Goal: Check status: Check status

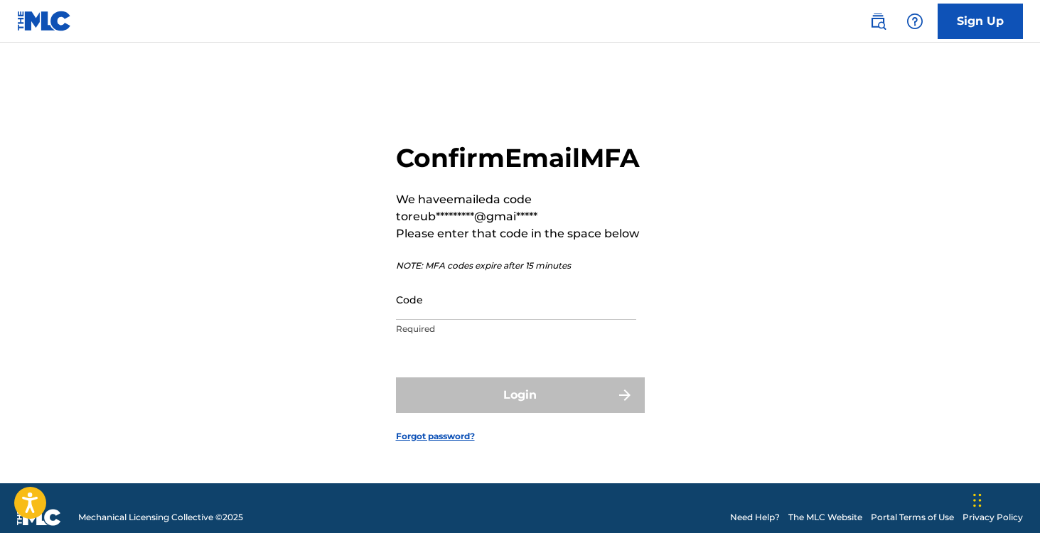
click at [495, 320] on input "Code" at bounding box center [516, 299] width 240 height 41
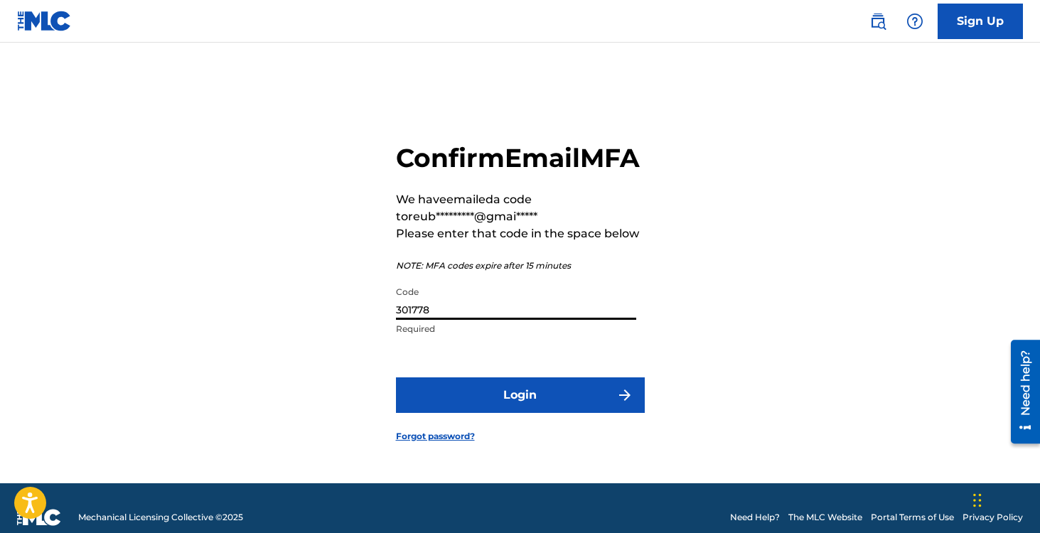
type input "301778"
click at [396, 378] on button "Login" at bounding box center [520, 396] width 249 height 36
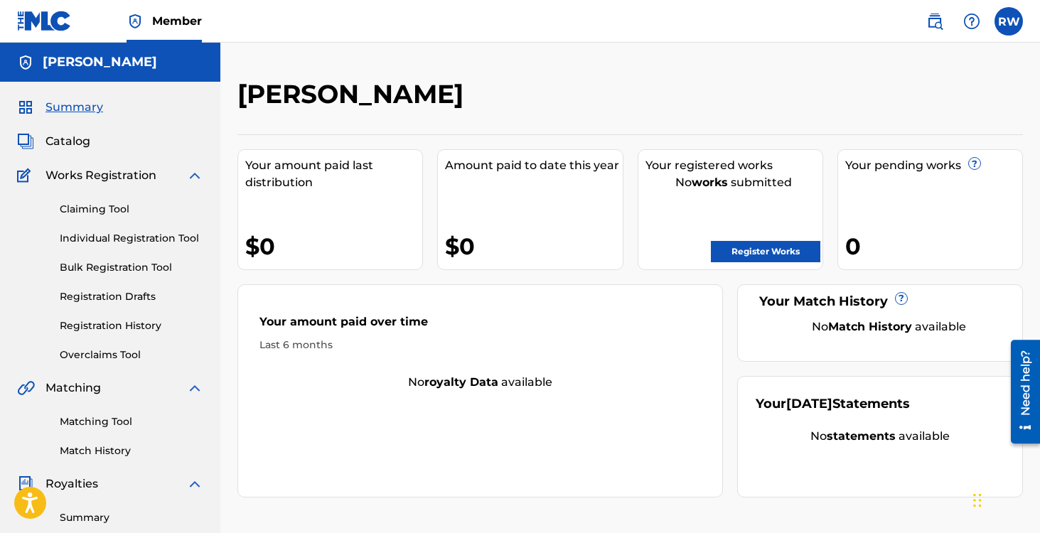
click at [98, 319] on link "Registration History" at bounding box center [132, 326] width 144 height 15
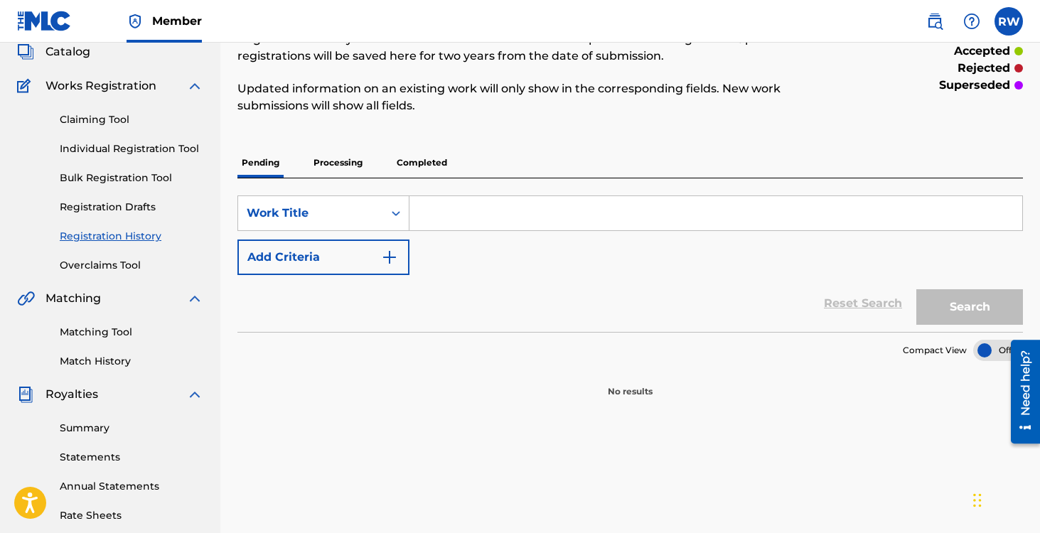
scroll to position [81, 0]
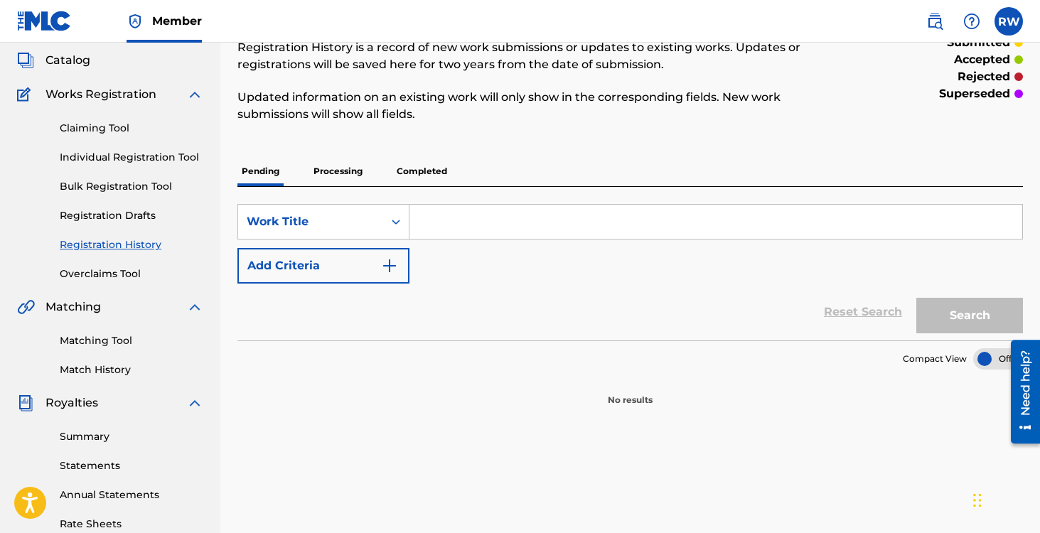
click at [316, 169] on p "Processing" at bounding box center [338, 171] width 58 height 30
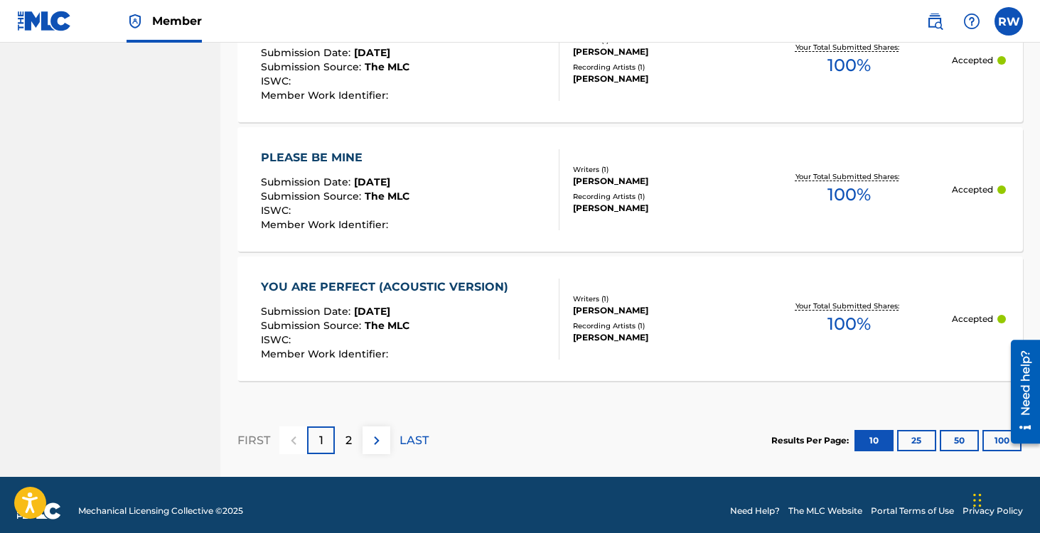
scroll to position [1378, 0]
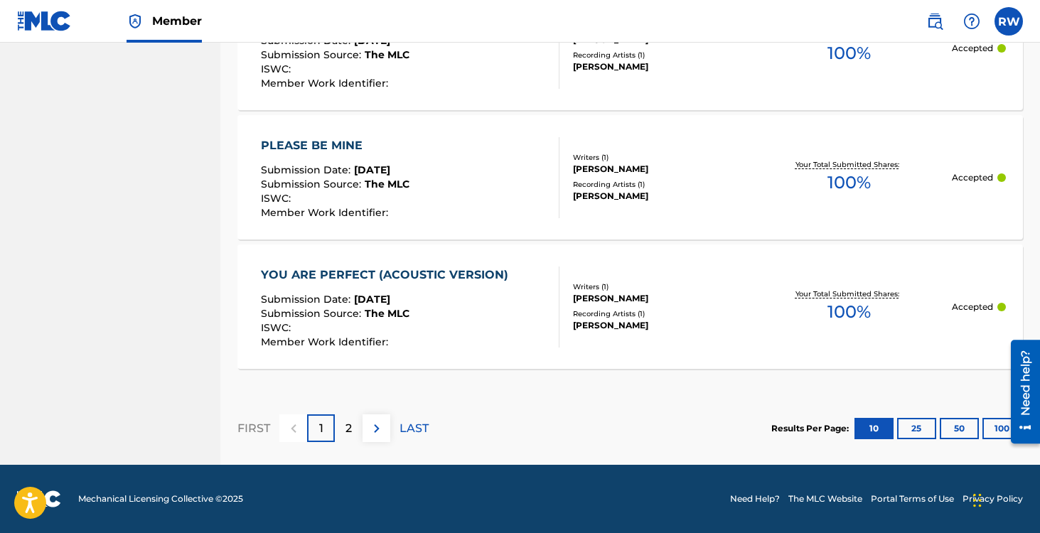
click at [919, 426] on button "25" at bounding box center [916, 428] width 39 height 21
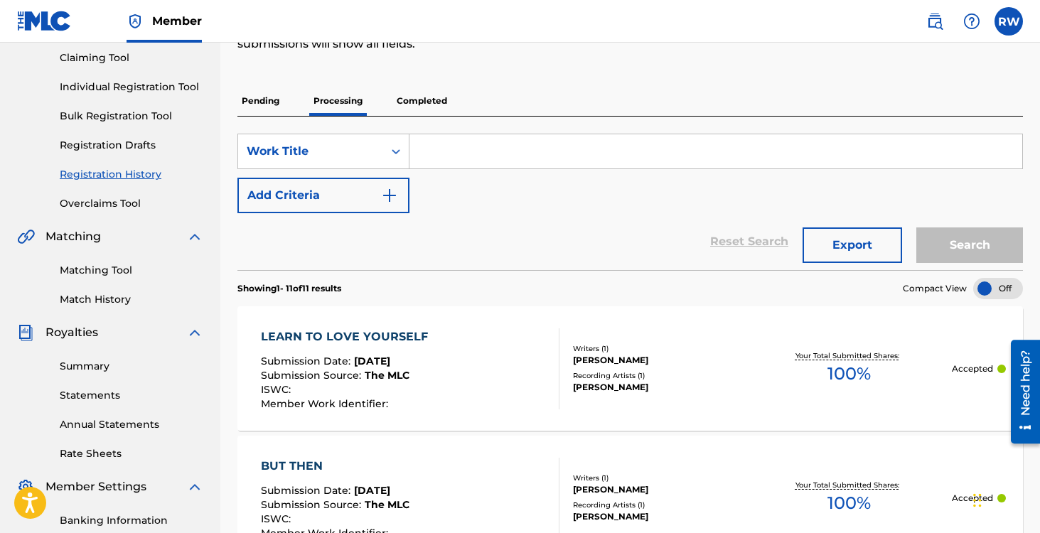
scroll to position [0, 0]
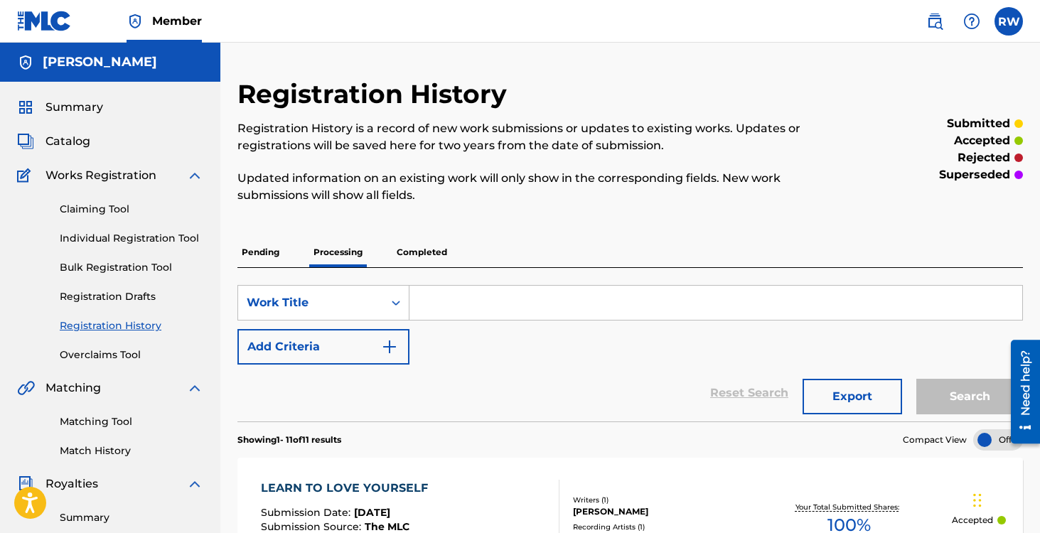
click at [411, 256] on p "Completed" at bounding box center [421, 252] width 59 height 30
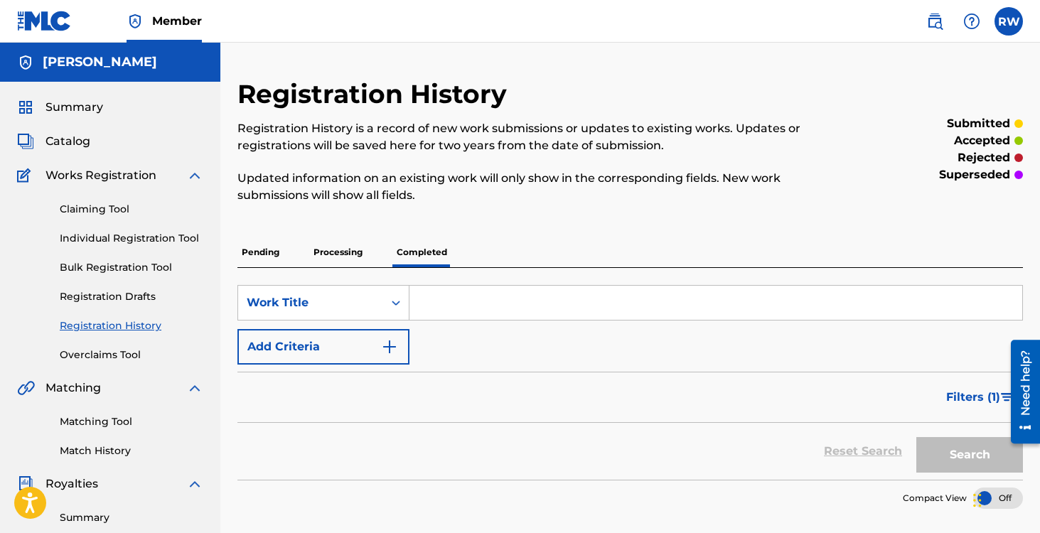
scroll to position [69, 0]
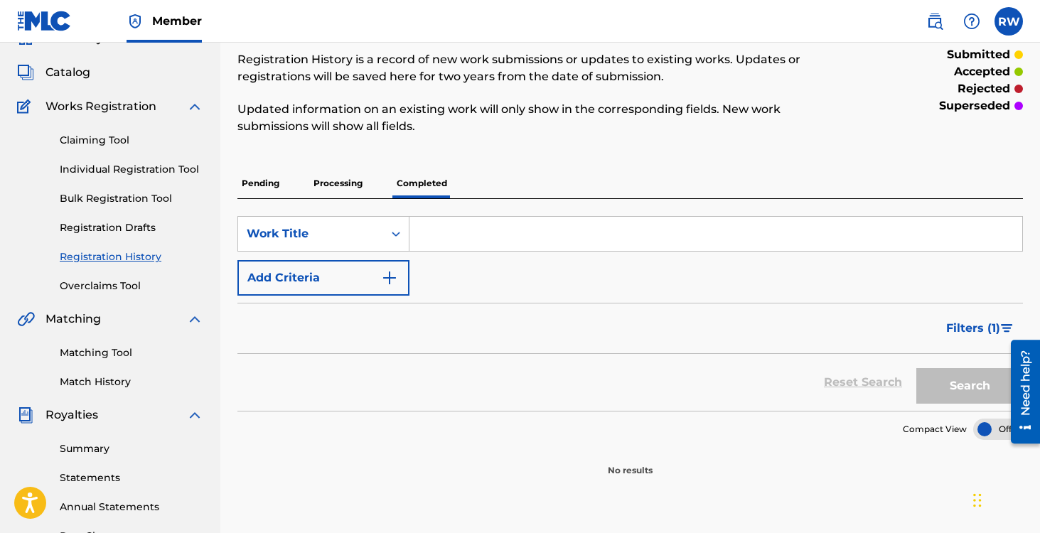
click at [340, 191] on p "Processing" at bounding box center [338, 184] width 58 height 30
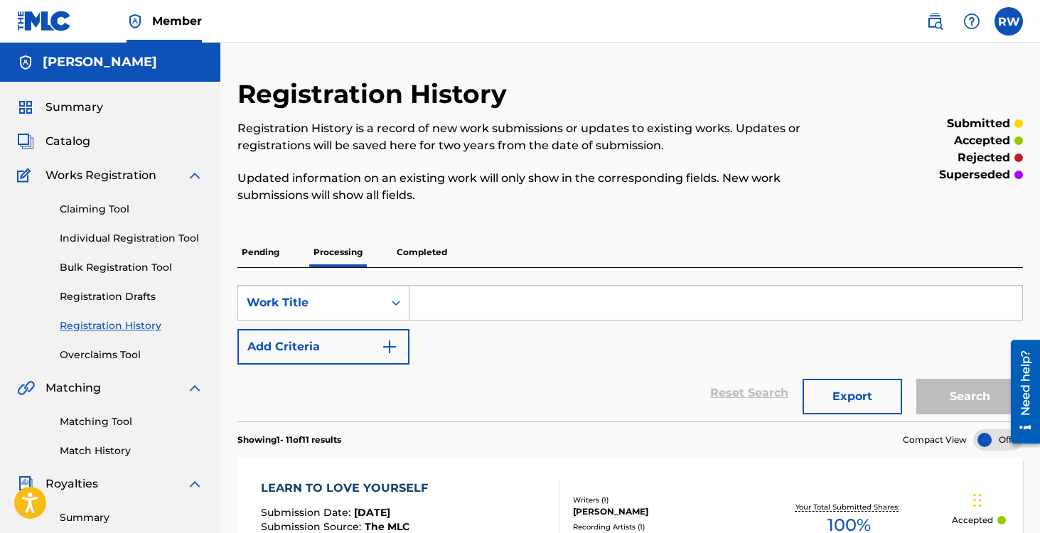
click at [63, 104] on span "Summary" at bounding box center [75, 107] width 58 height 17
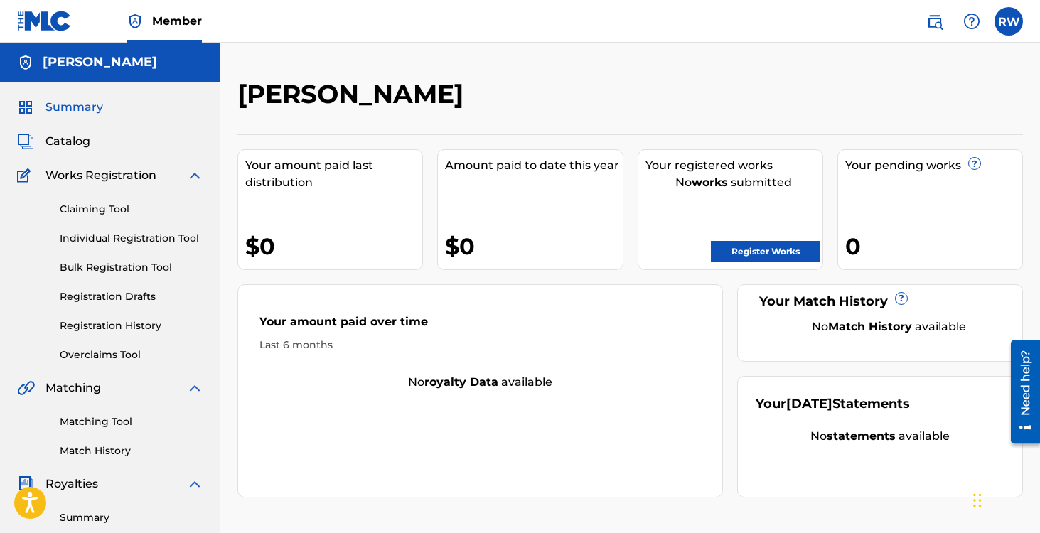
click at [745, 253] on link "Register Works" at bounding box center [765, 251] width 109 height 21
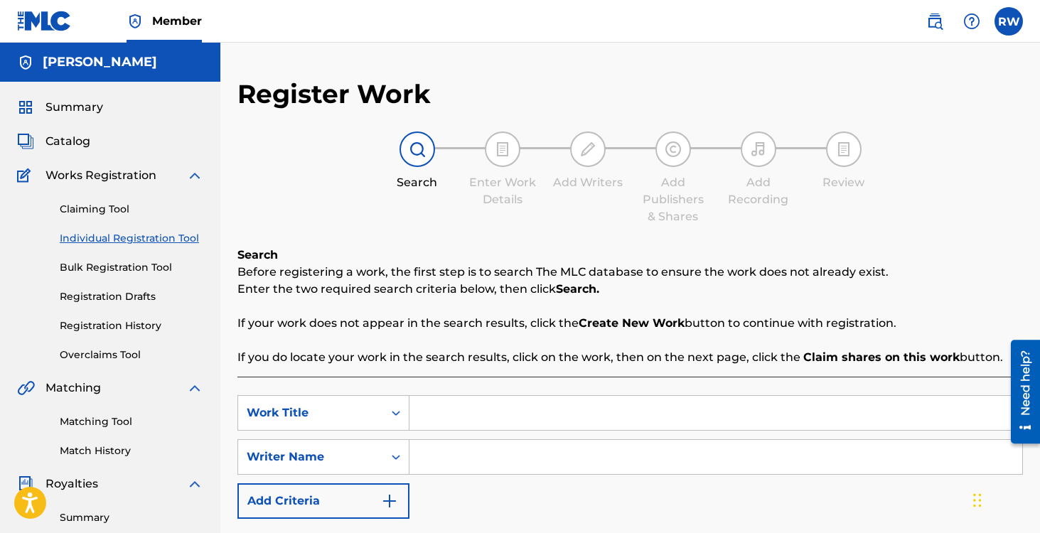
click at [72, 105] on span "Summary" at bounding box center [75, 107] width 58 height 17
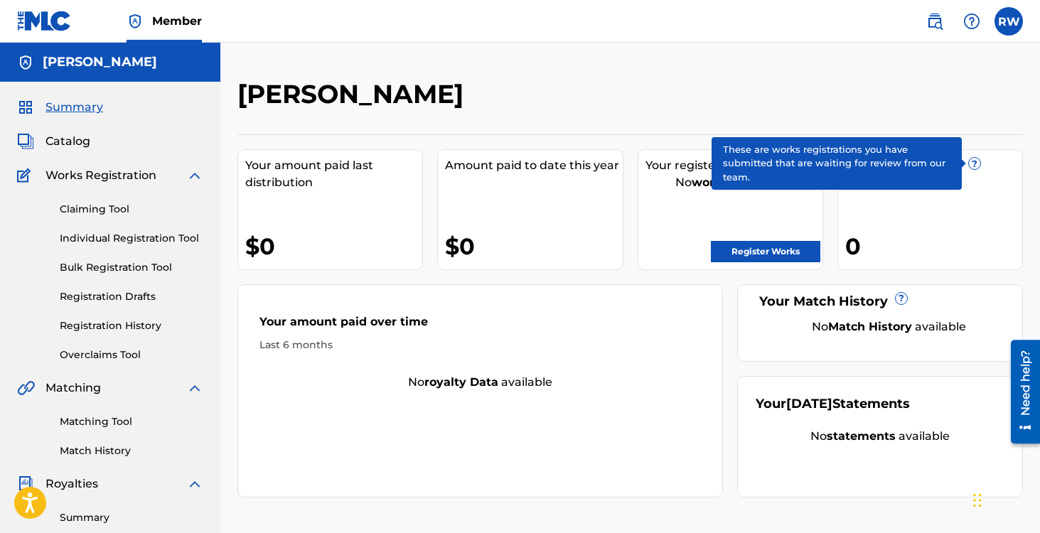
click at [972, 160] on span "?" at bounding box center [974, 163] width 11 height 11
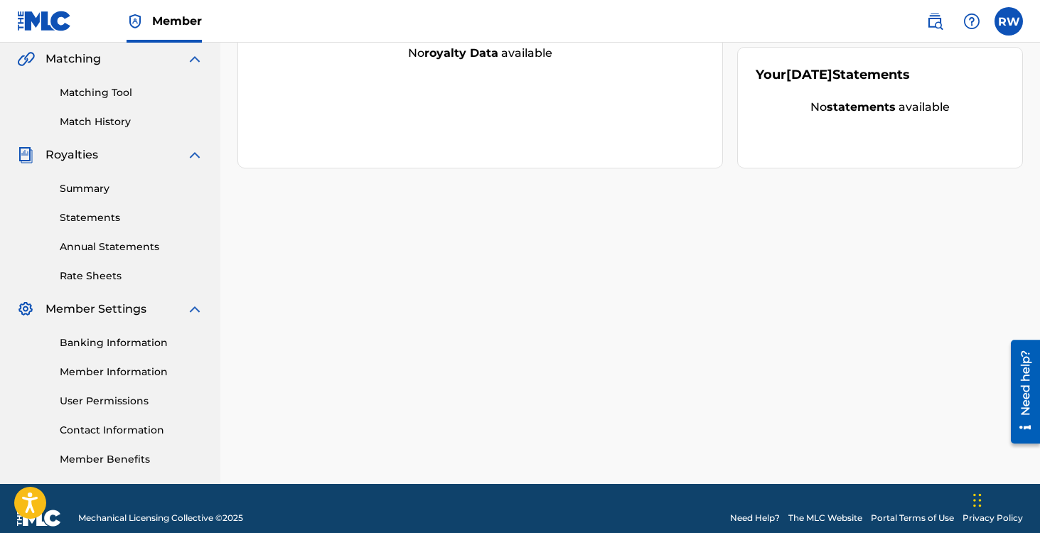
scroll to position [333, 0]
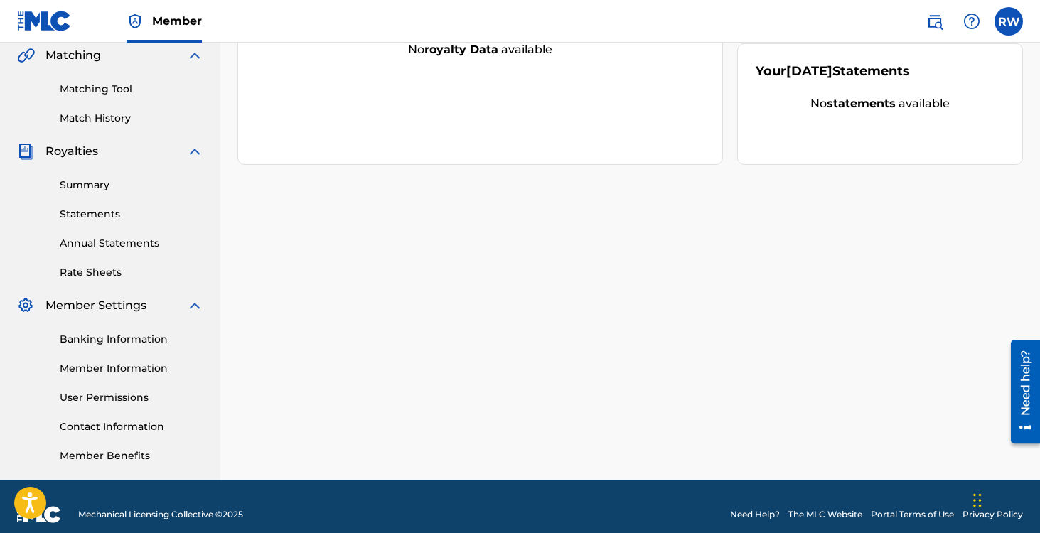
click at [78, 368] on link "Member Information" at bounding box center [132, 368] width 144 height 15
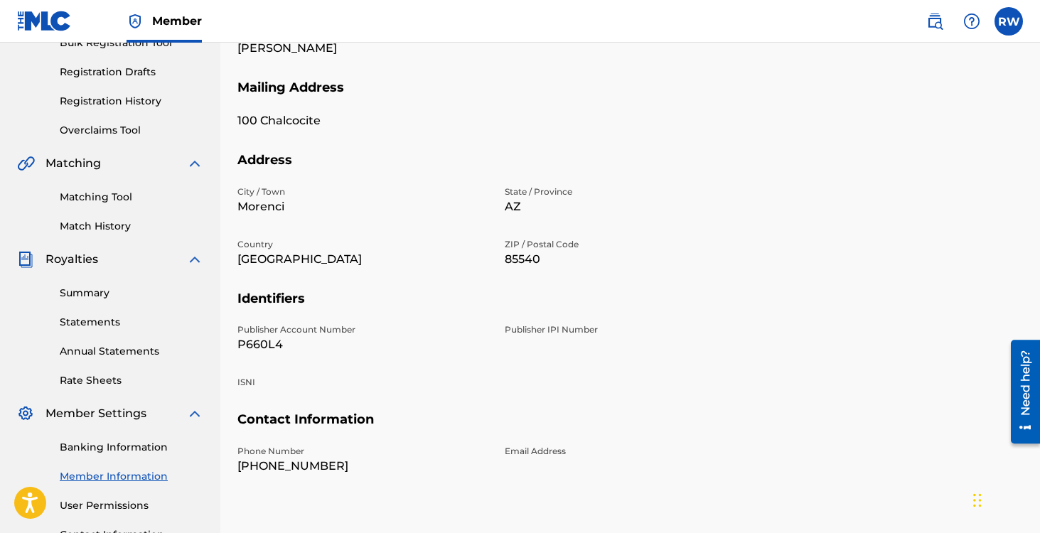
scroll to position [252, 0]
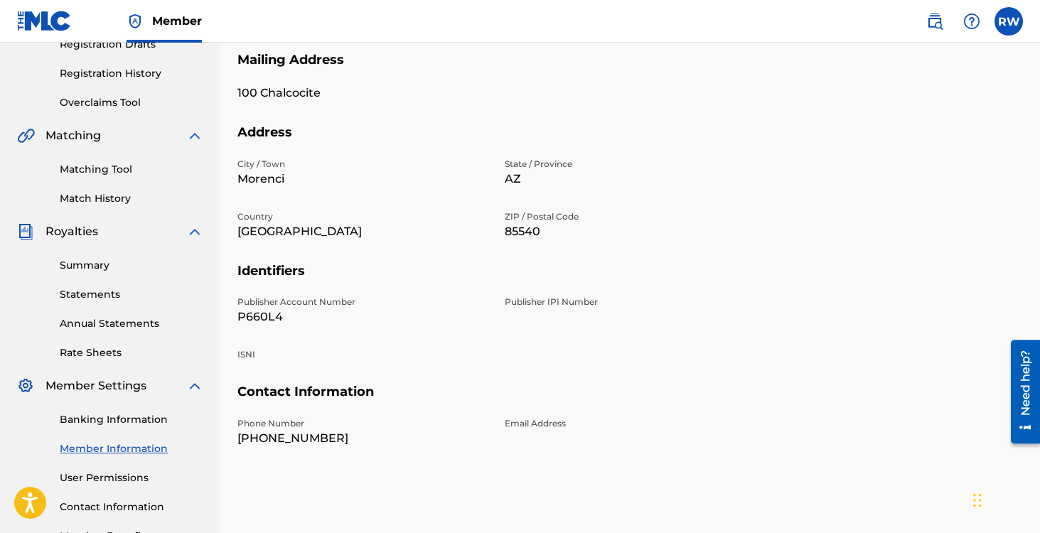
click at [106, 423] on link "Banking Information" at bounding box center [132, 419] width 144 height 15
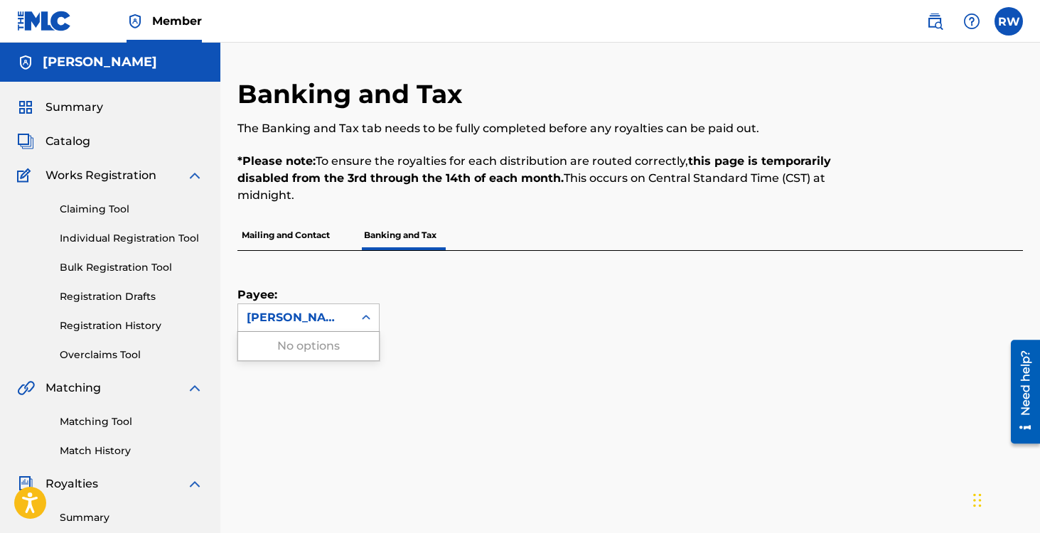
click at [290, 314] on div "[PERSON_NAME]" at bounding box center [296, 317] width 98 height 17
click at [348, 314] on div "[PERSON_NAME]" at bounding box center [295, 317] width 115 height 27
click at [285, 229] on p "Mailing and Contact" at bounding box center [285, 235] width 97 height 30
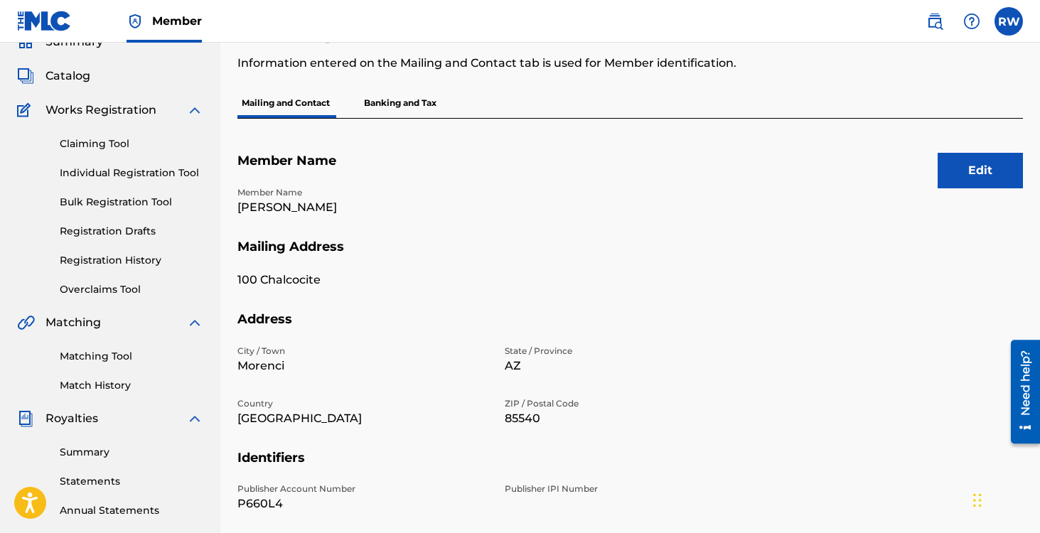
scroll to position [24, 0]
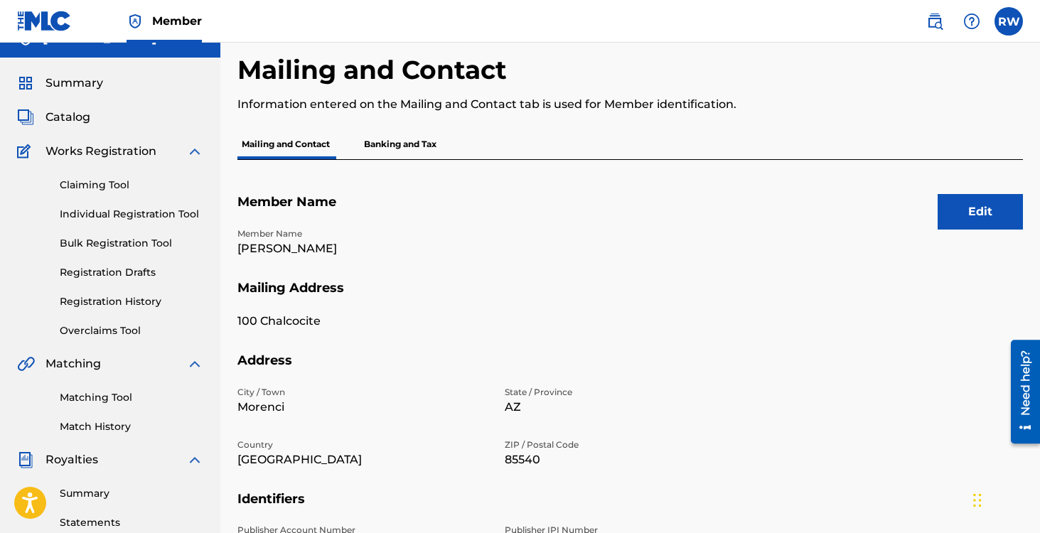
click at [396, 158] on p "Banking and Tax" at bounding box center [400, 144] width 81 height 30
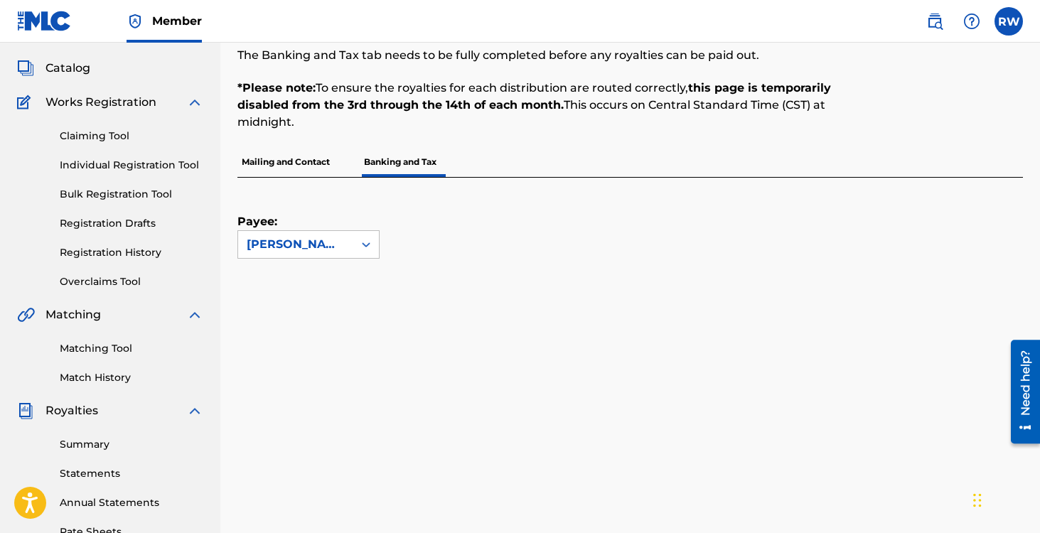
scroll to position [6, 0]
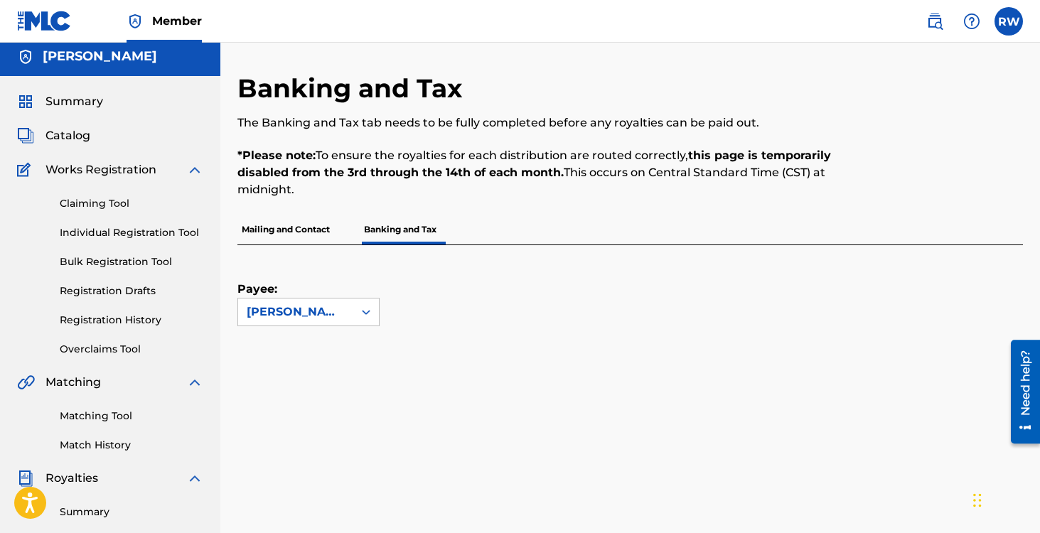
click at [39, 102] on link "Summary" at bounding box center [60, 101] width 86 height 17
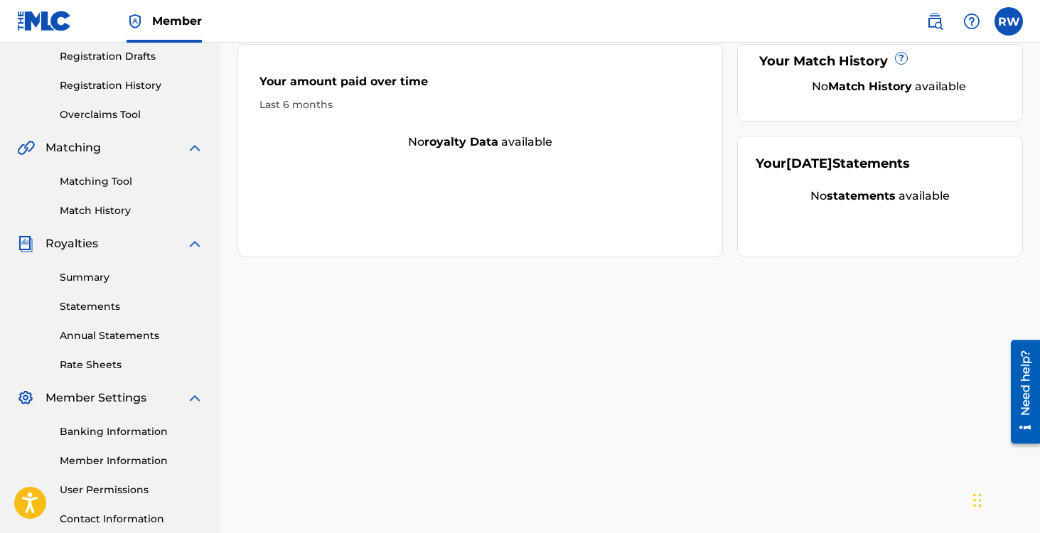
scroll to position [241, 0]
click at [103, 88] on link "Registration History" at bounding box center [132, 85] width 144 height 15
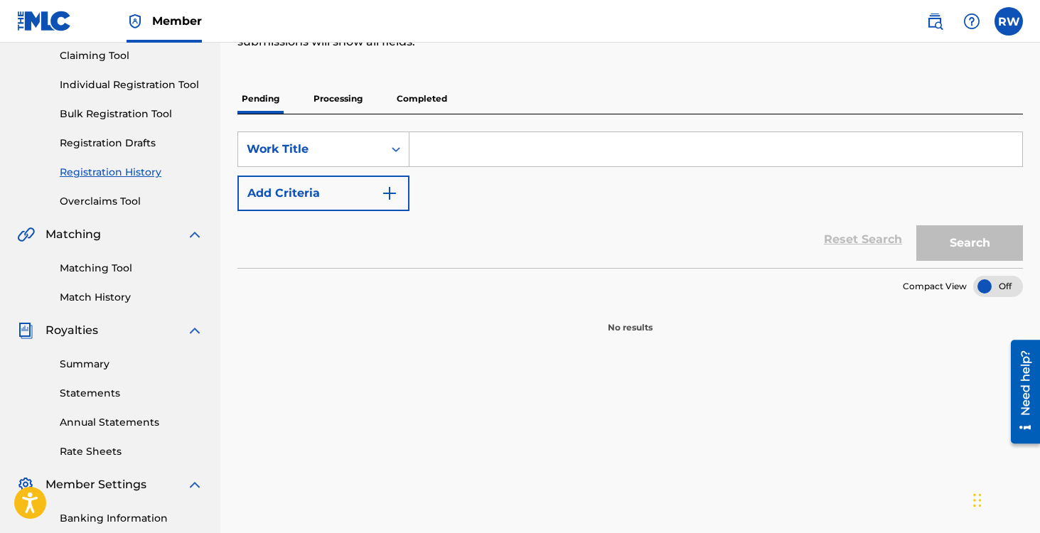
scroll to position [176, 0]
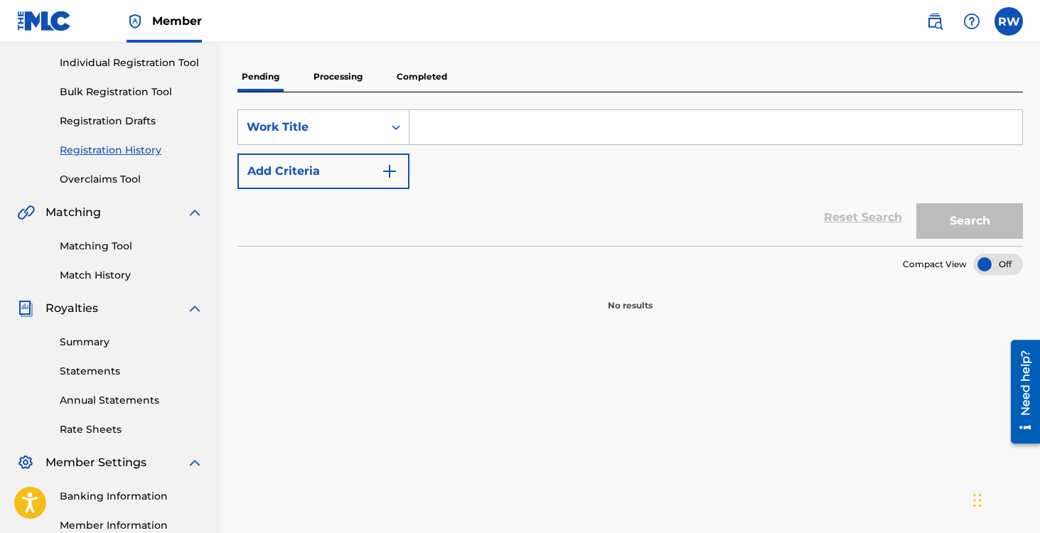
click at [323, 75] on p "Processing" at bounding box center [338, 77] width 58 height 30
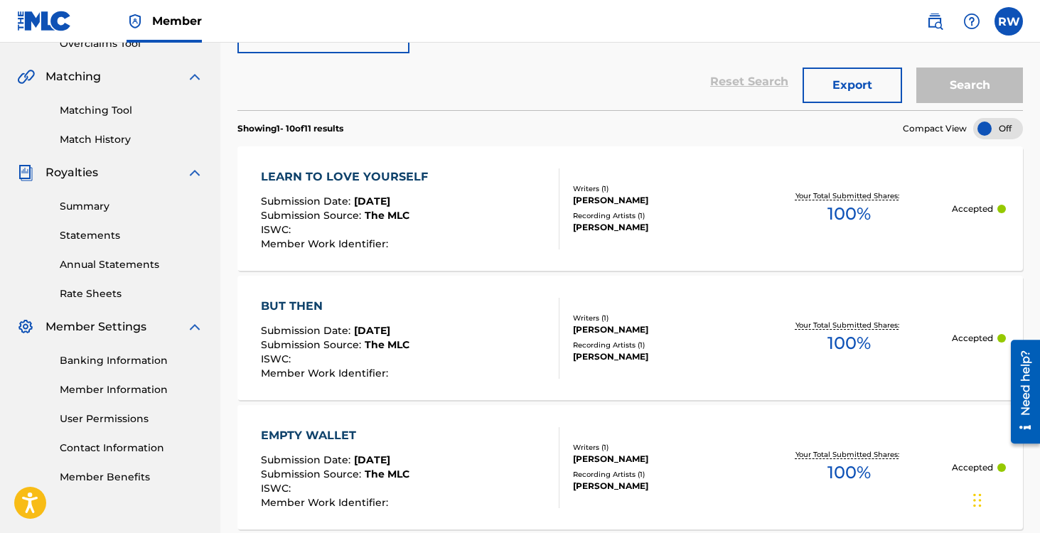
scroll to position [377, 0]
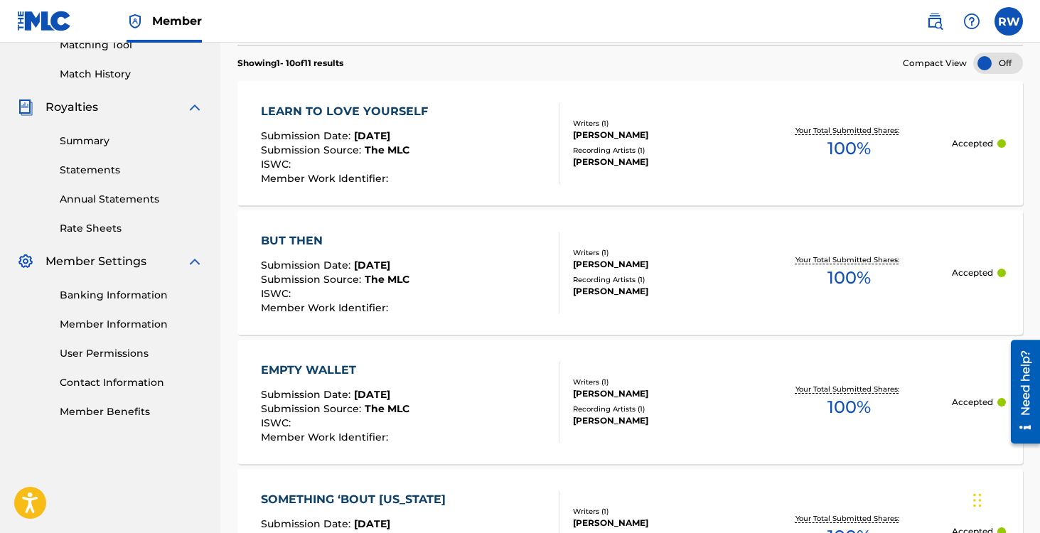
click at [467, 247] on div "BUT THEN Submission Date : [DATE] Submission Source : The MLC ISWC : Member Wor…" at bounding box center [410, 273] width 299 height 81
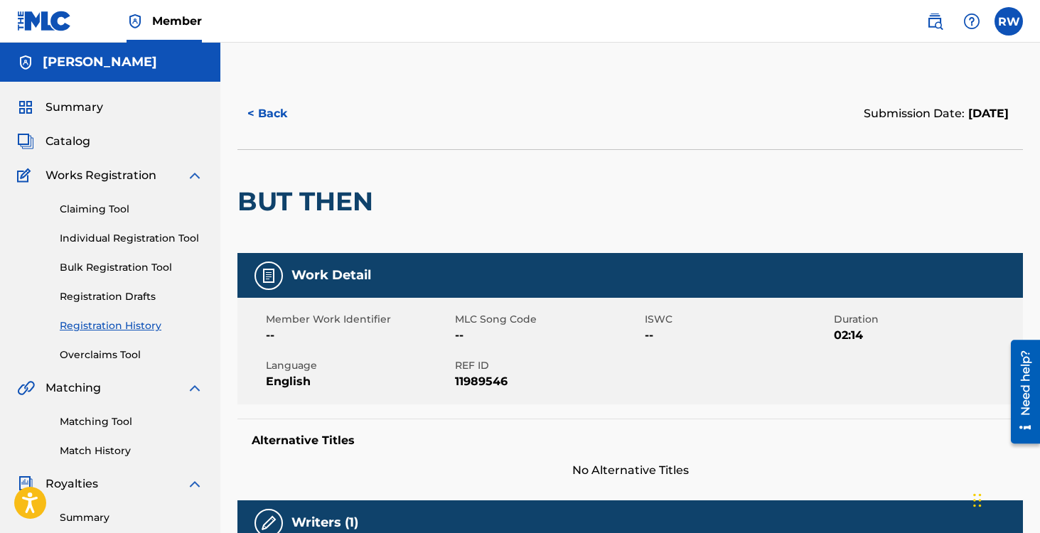
click at [261, 108] on button "< Back" at bounding box center [279, 114] width 85 height 36
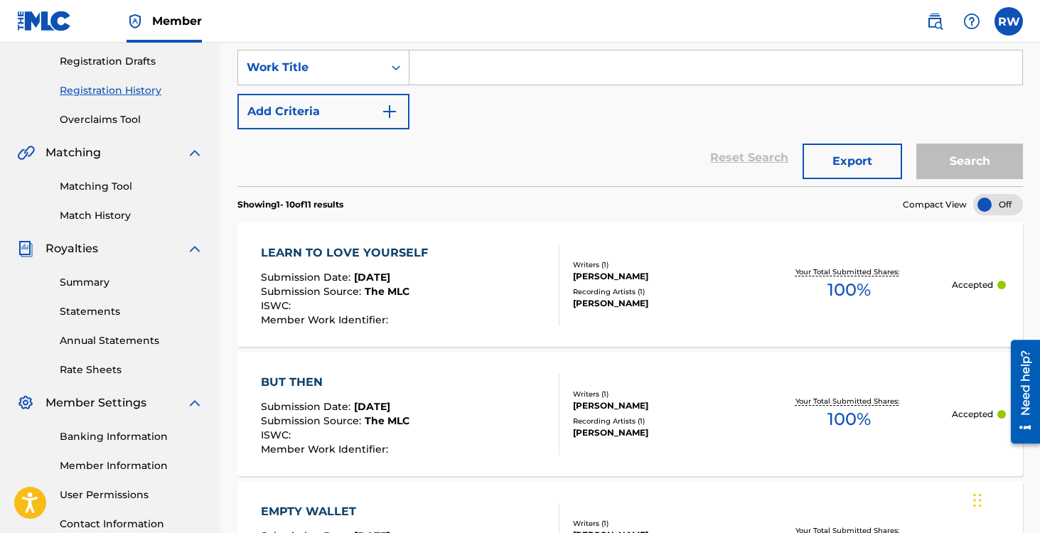
scroll to position [215, 0]
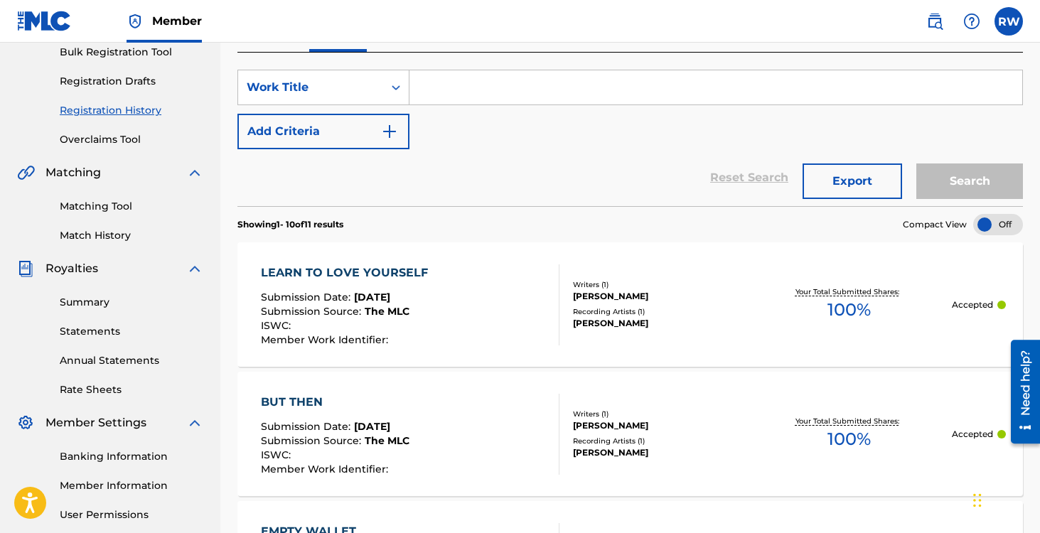
click at [730, 290] on div "[PERSON_NAME]" at bounding box center [659, 296] width 173 height 13
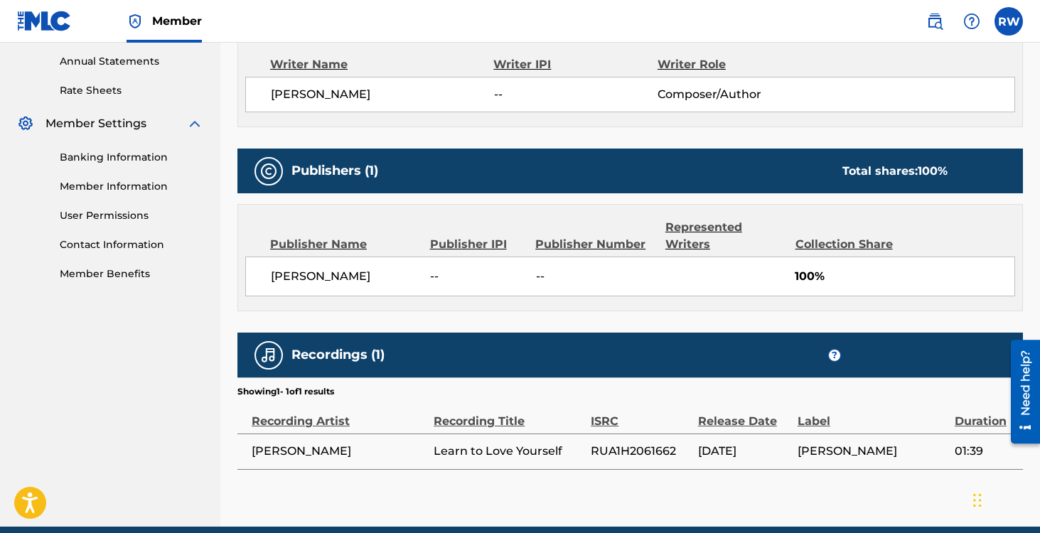
scroll to position [575, 0]
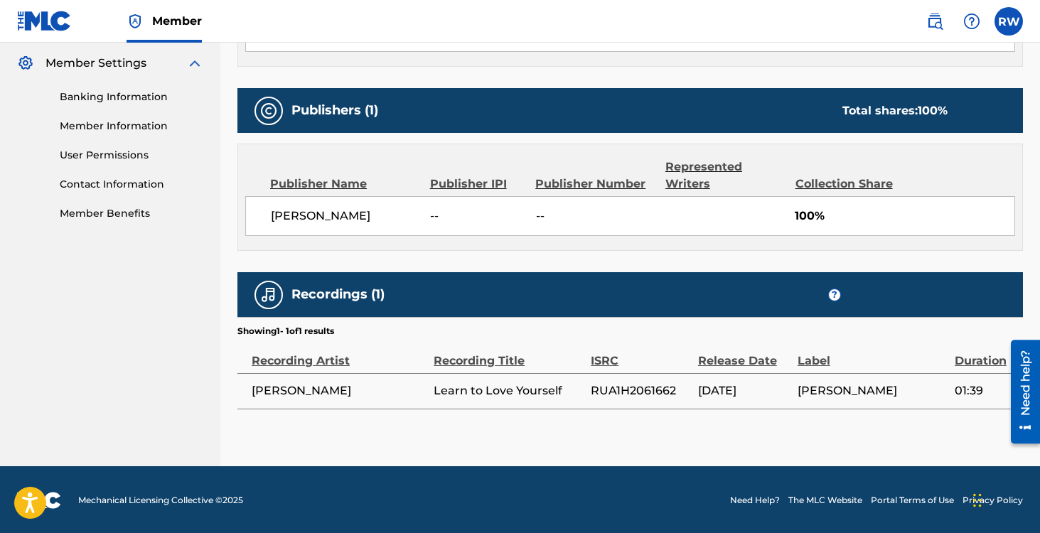
click at [447, 183] on div "Publisher IPI" at bounding box center [477, 184] width 95 height 17
click at [350, 216] on span "[PERSON_NAME]" at bounding box center [345, 216] width 149 height 17
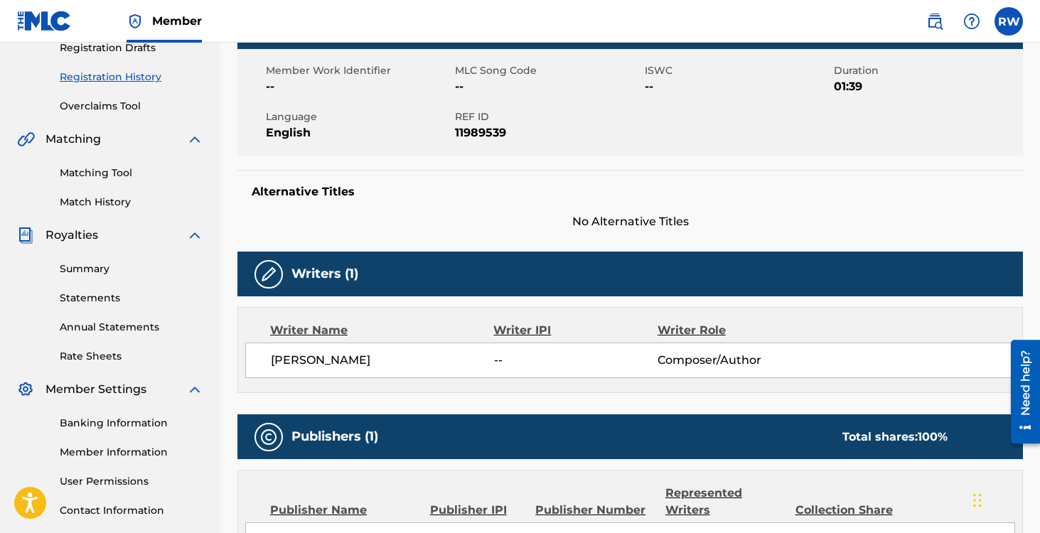
scroll to position [0, 0]
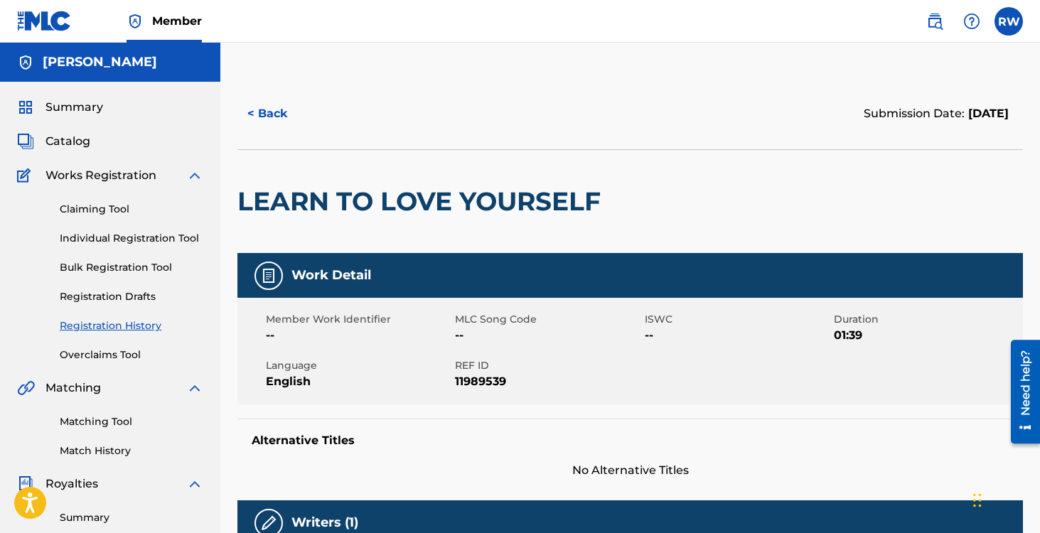
click at [117, 326] on link "Registration History" at bounding box center [132, 326] width 144 height 15
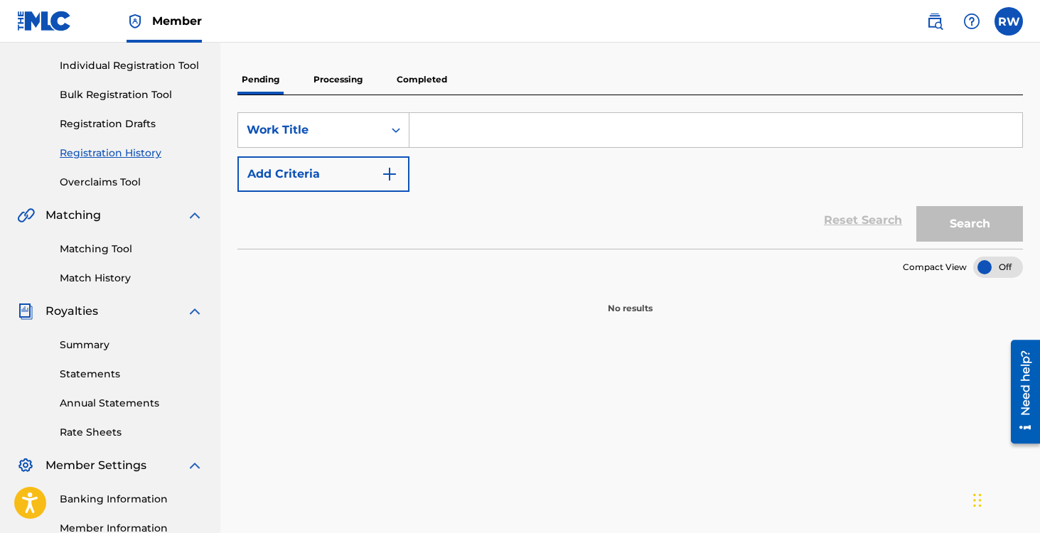
scroll to position [348, 0]
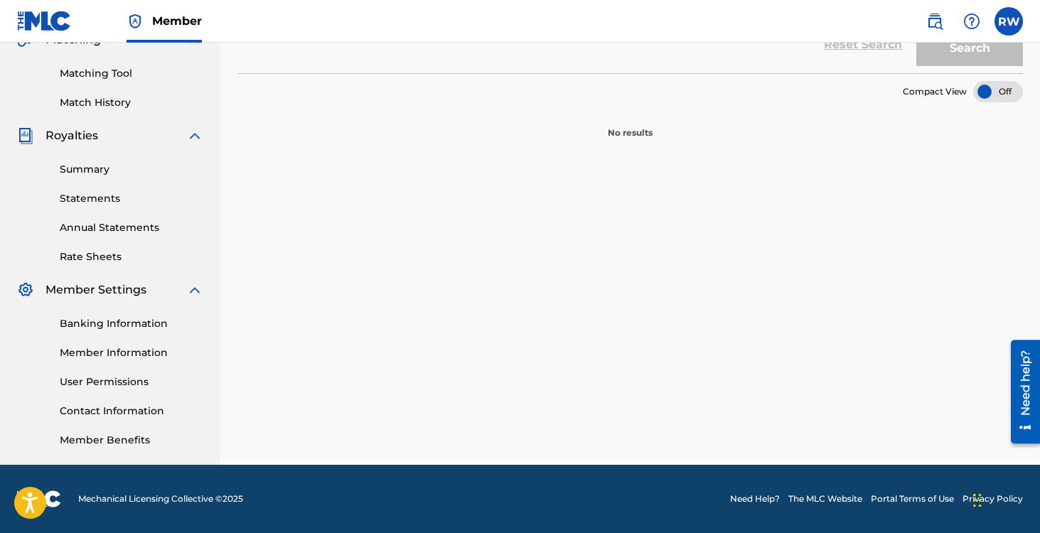
click at [97, 350] on link "Member Information" at bounding box center [132, 353] width 144 height 15
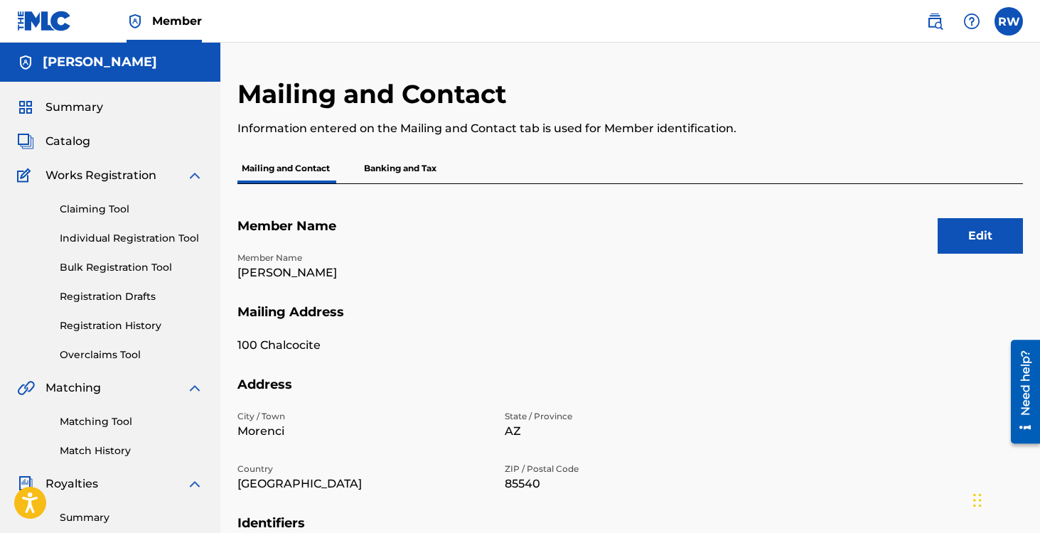
click at [75, 323] on link "Registration History" at bounding box center [132, 326] width 144 height 15
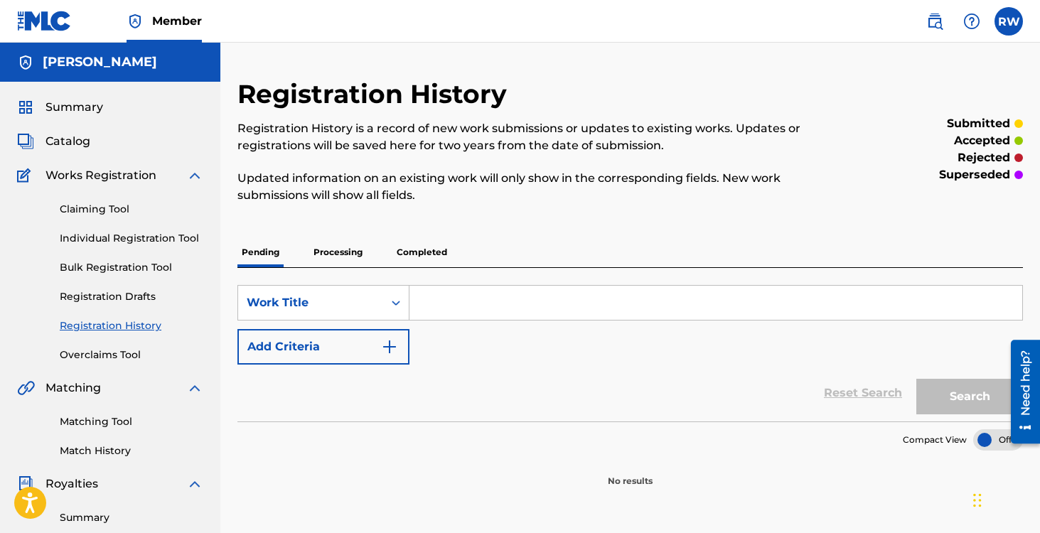
click at [70, 240] on link "Individual Registration Tool" at bounding box center [132, 238] width 144 height 15
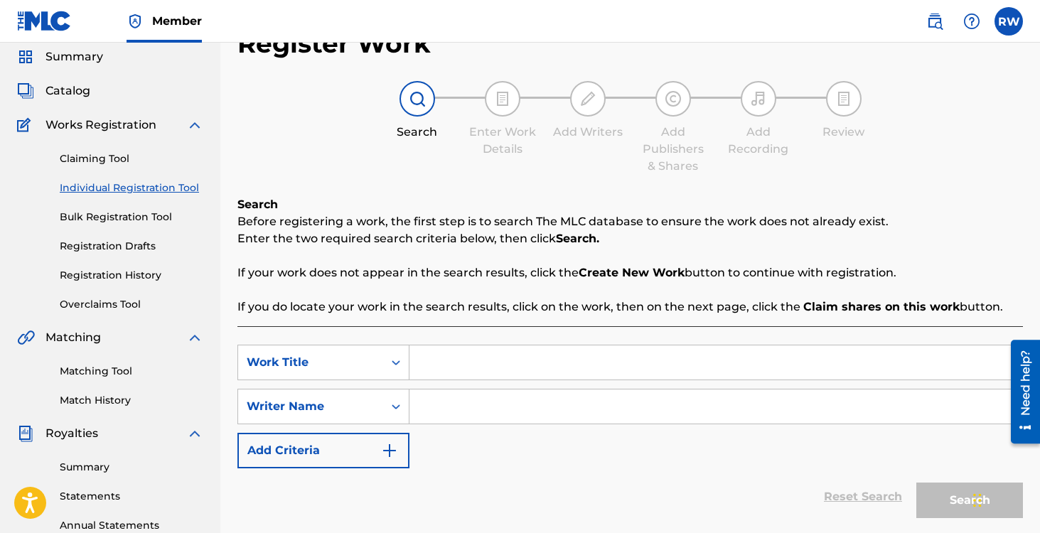
scroll to position [19, 0]
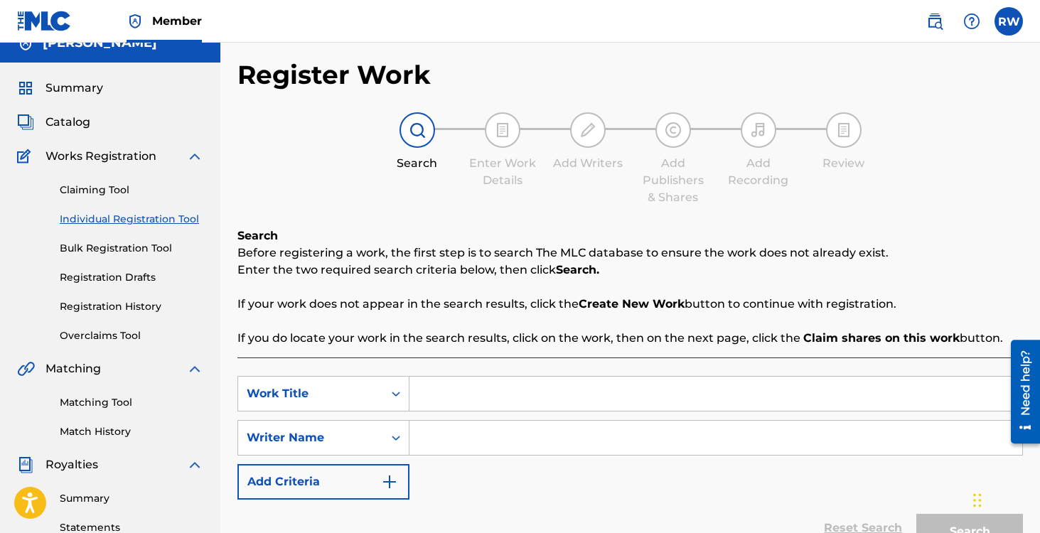
click at [80, 186] on link "Claiming Tool" at bounding box center [132, 190] width 144 height 15
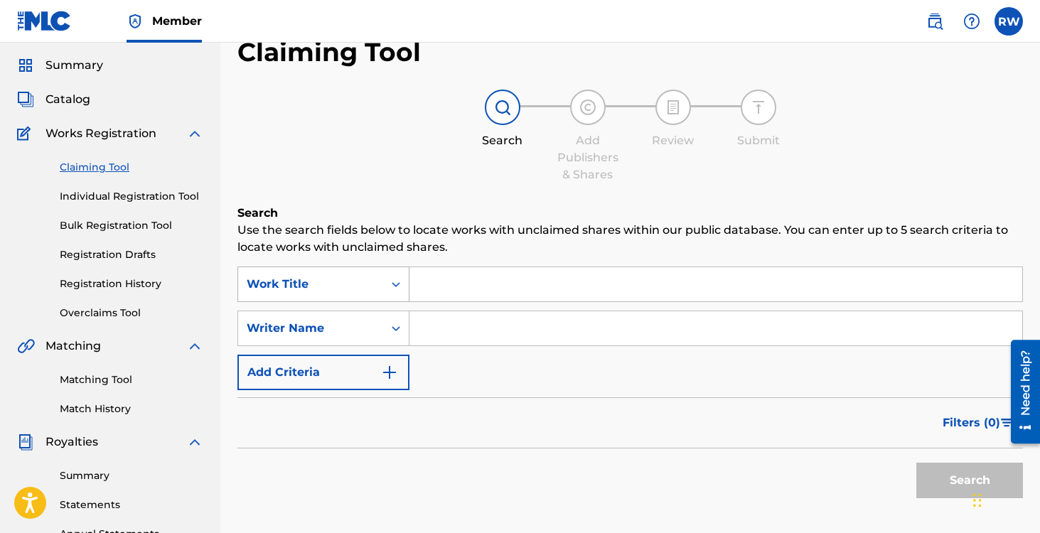
scroll to position [58, 0]
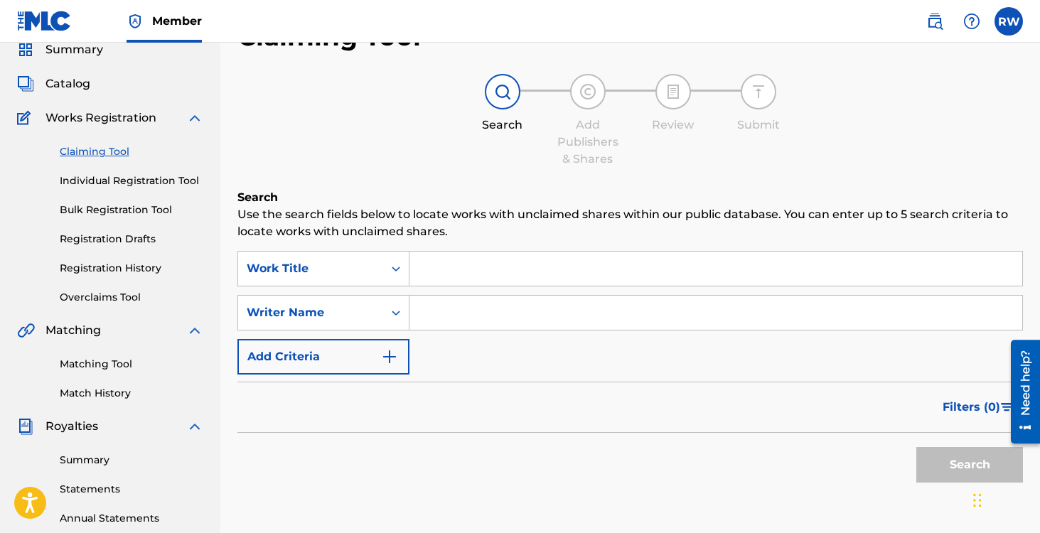
click at [479, 267] on input "Search Form" at bounding box center [716, 269] width 613 height 34
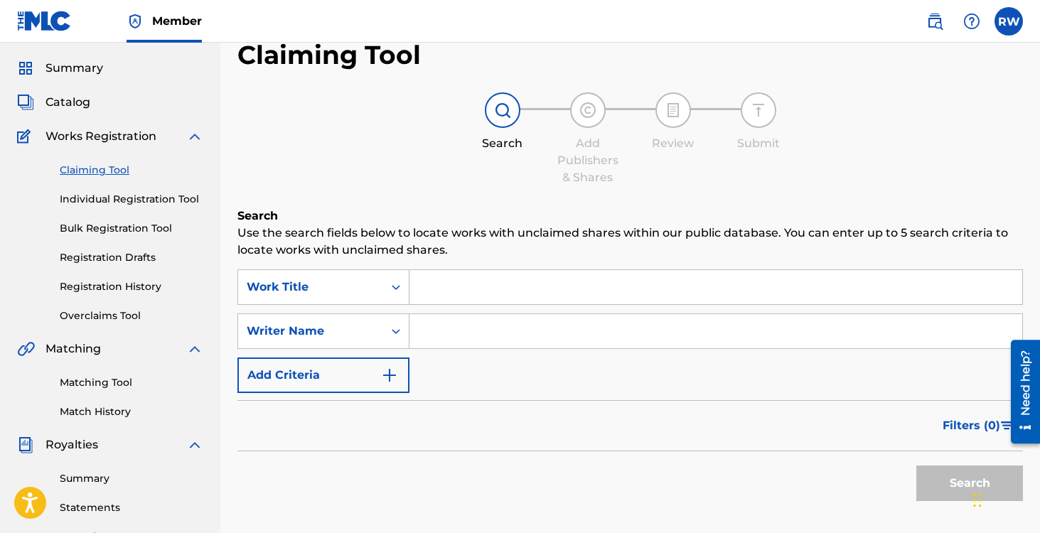
scroll to position [13, 0]
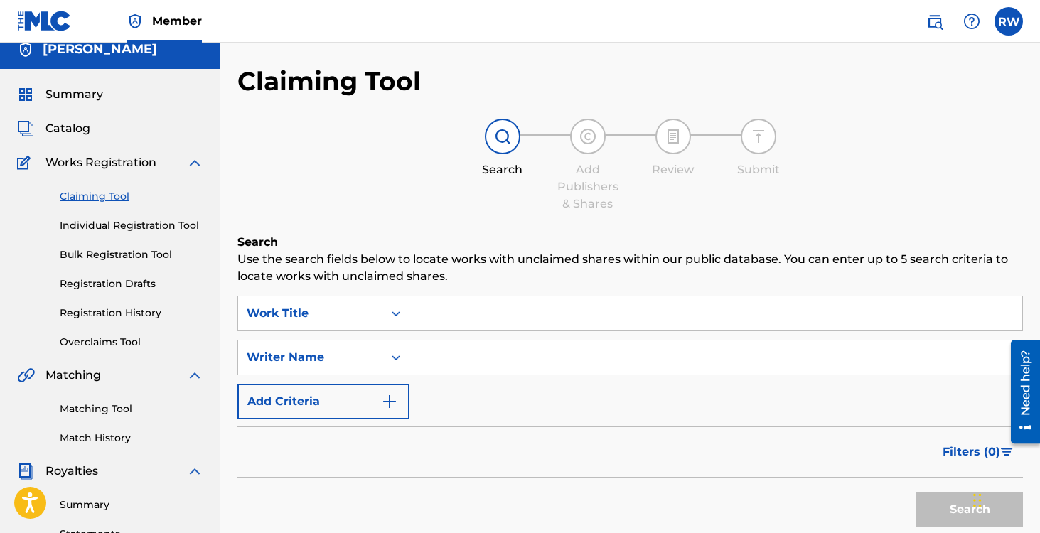
click at [72, 227] on link "Individual Registration Tool" at bounding box center [132, 225] width 144 height 15
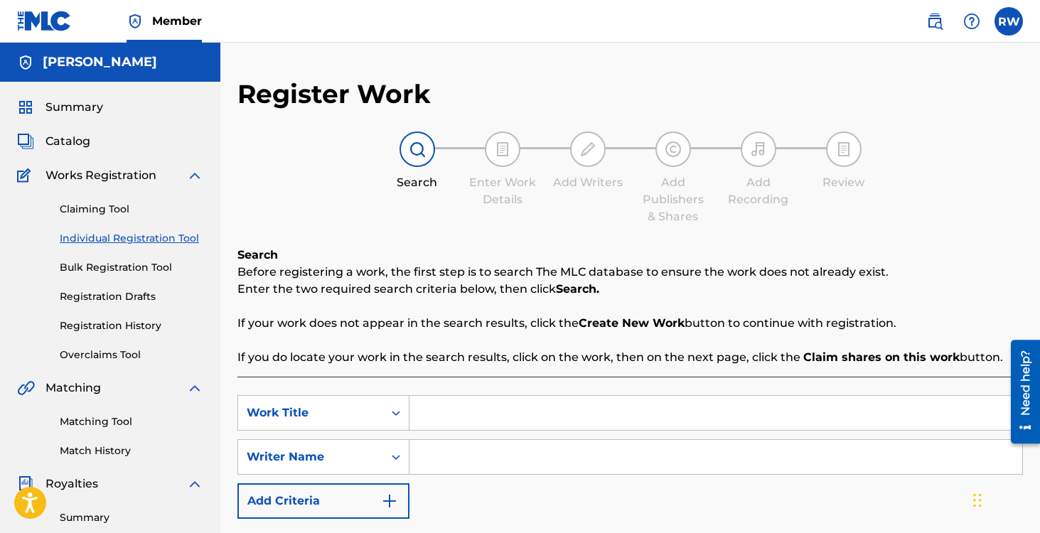
click at [93, 211] on link "Claiming Tool" at bounding box center [132, 209] width 144 height 15
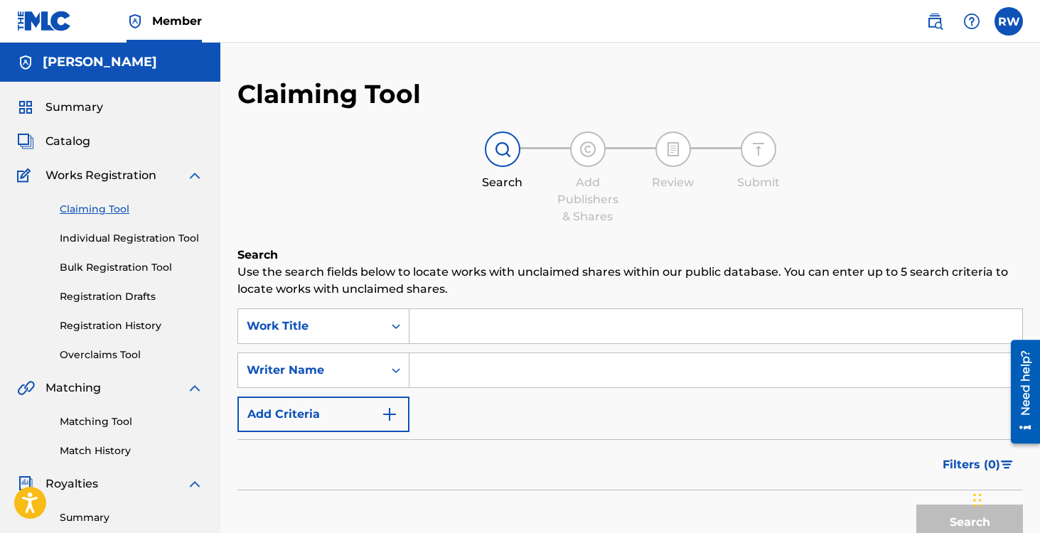
click at [464, 324] on input "Search Form" at bounding box center [716, 326] width 613 height 34
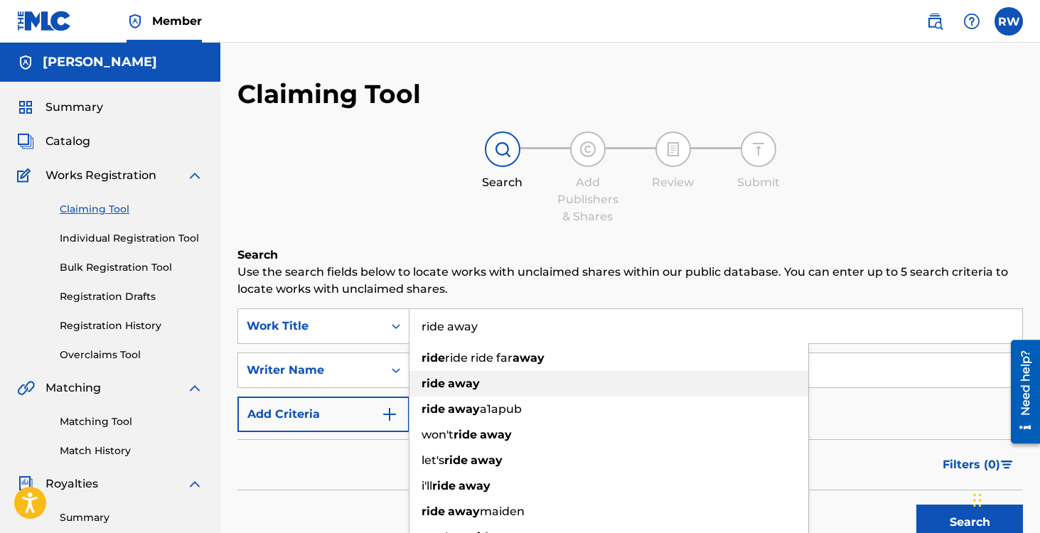
type input "ride away"
click at [425, 380] on strong "ride" at bounding box center [433, 384] width 23 height 14
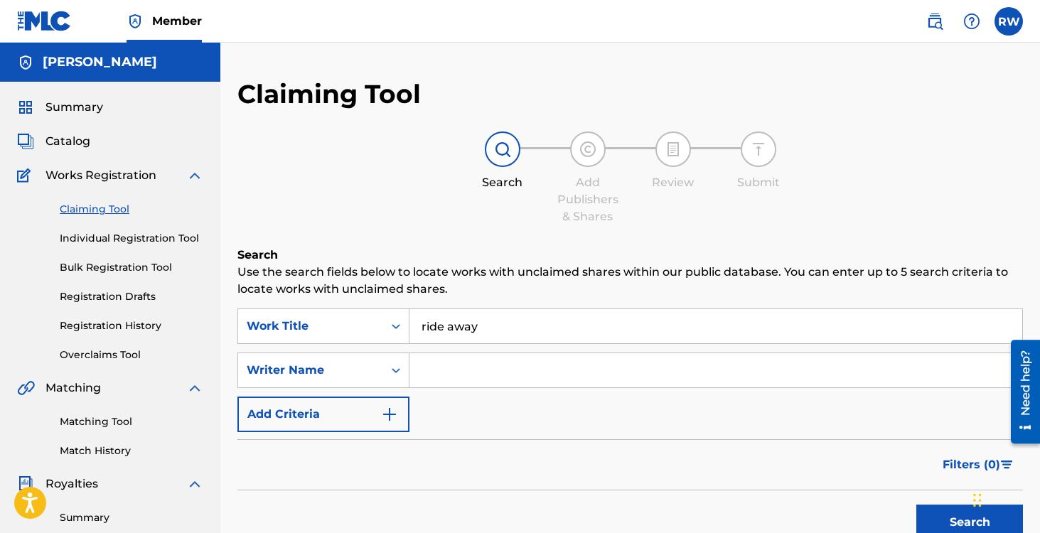
click at [431, 371] on input "Search Form" at bounding box center [716, 370] width 613 height 34
type input "[PERSON_NAME]"
click at [917, 505] on button "Search" at bounding box center [970, 523] width 107 height 36
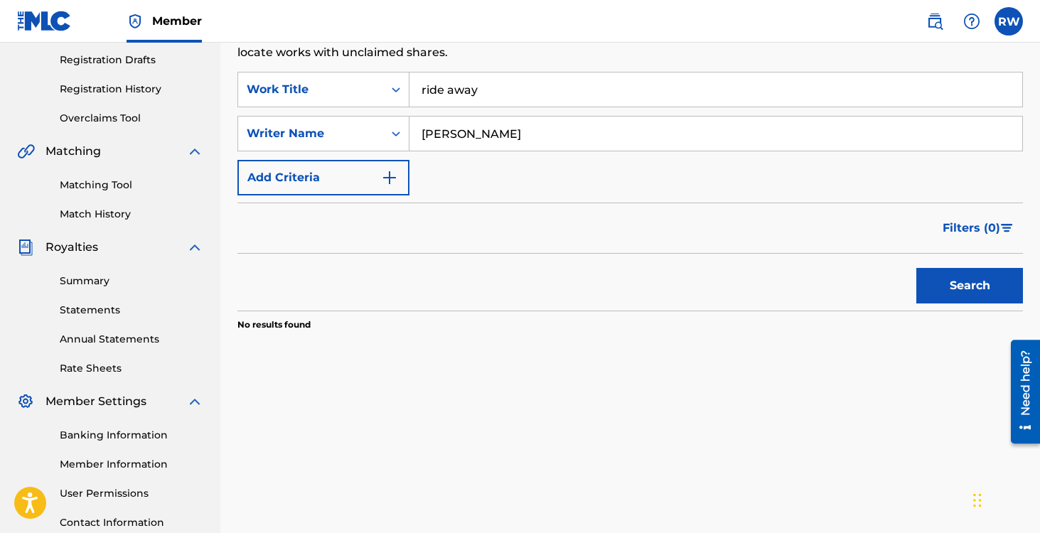
scroll to position [269, 0]
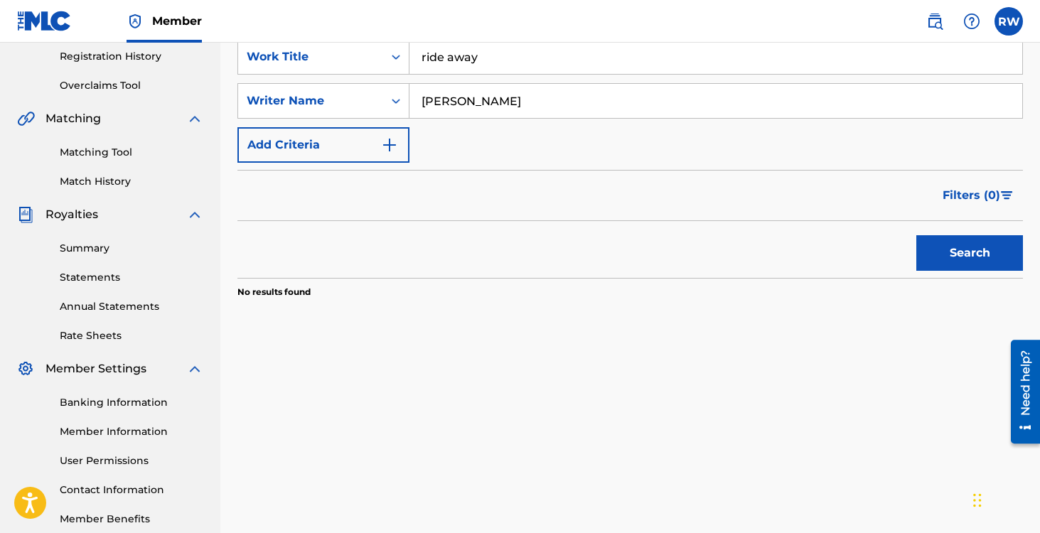
click at [957, 247] on button "Search" at bounding box center [970, 253] width 107 height 36
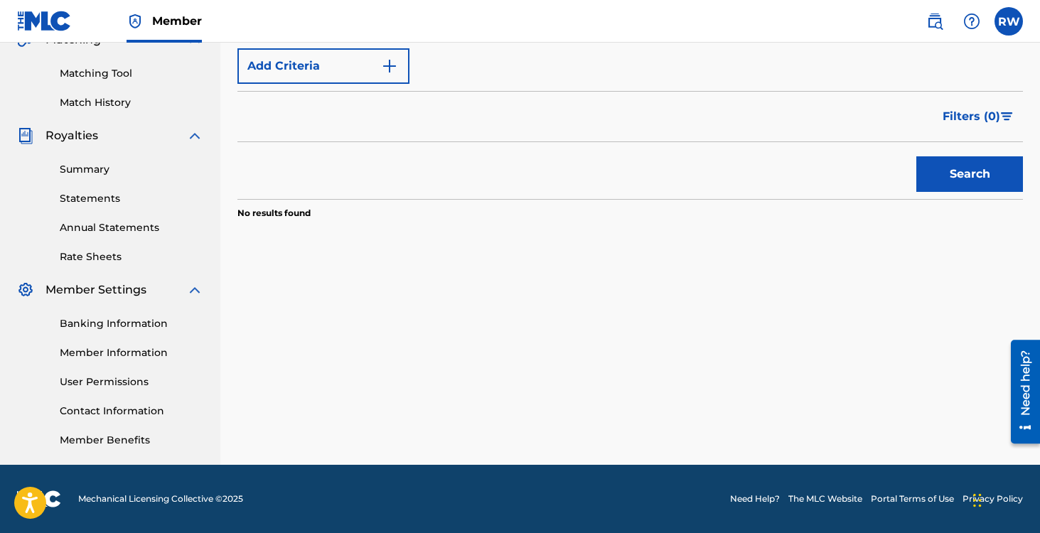
scroll to position [0, 0]
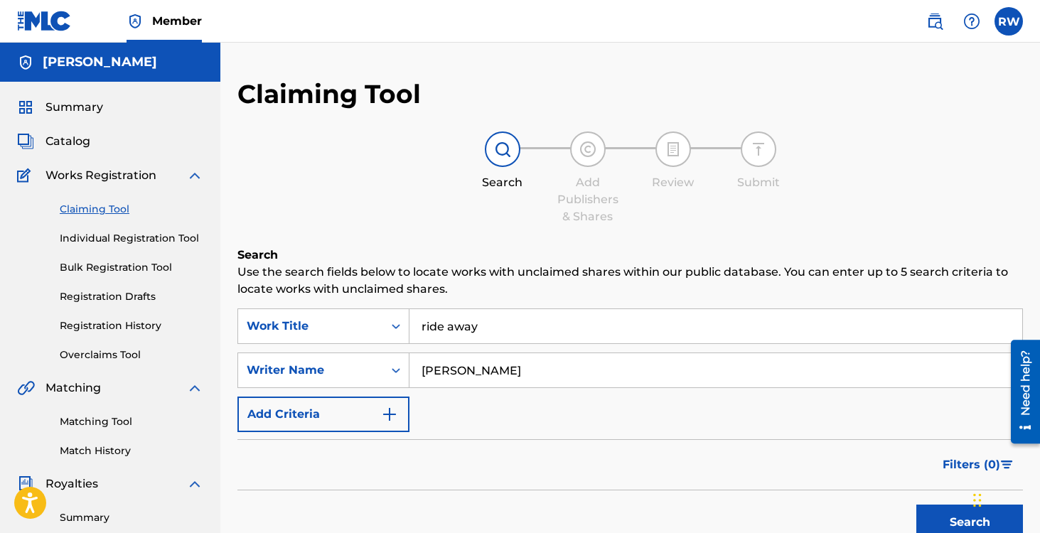
click at [95, 328] on link "Registration History" at bounding box center [132, 326] width 144 height 15
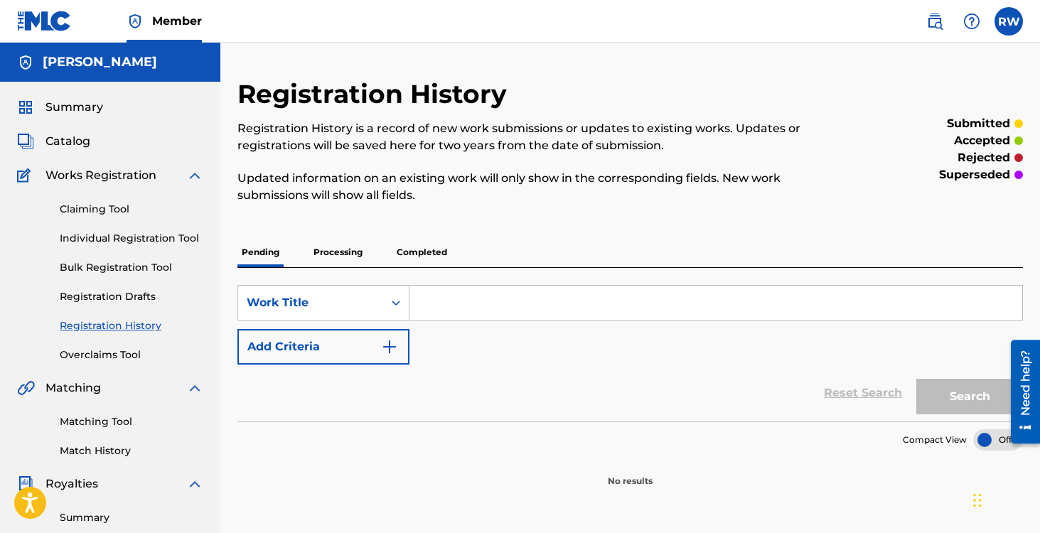
click at [347, 252] on p "Processing" at bounding box center [338, 252] width 58 height 30
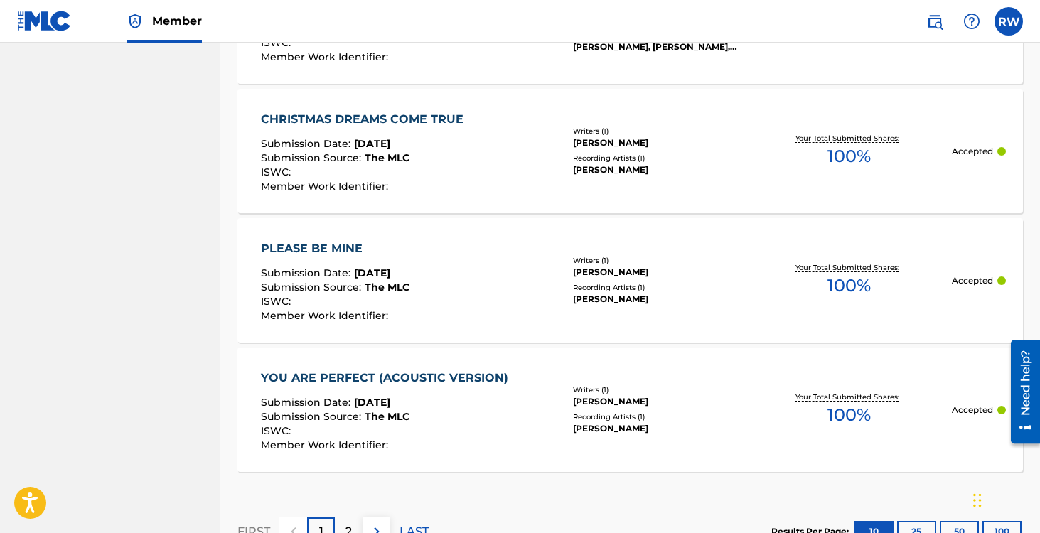
scroll to position [1378, 0]
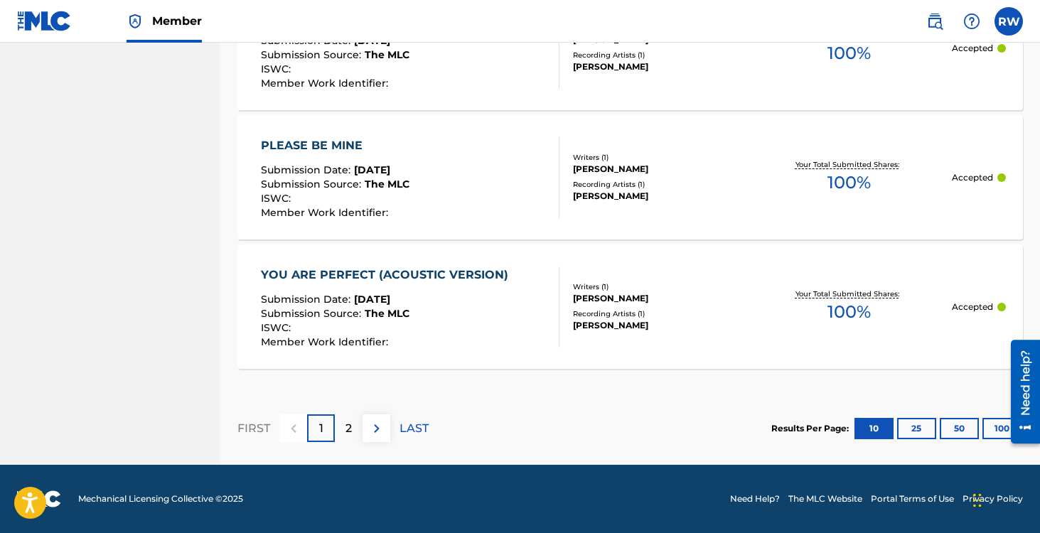
click at [961, 431] on button "50" at bounding box center [959, 428] width 39 height 21
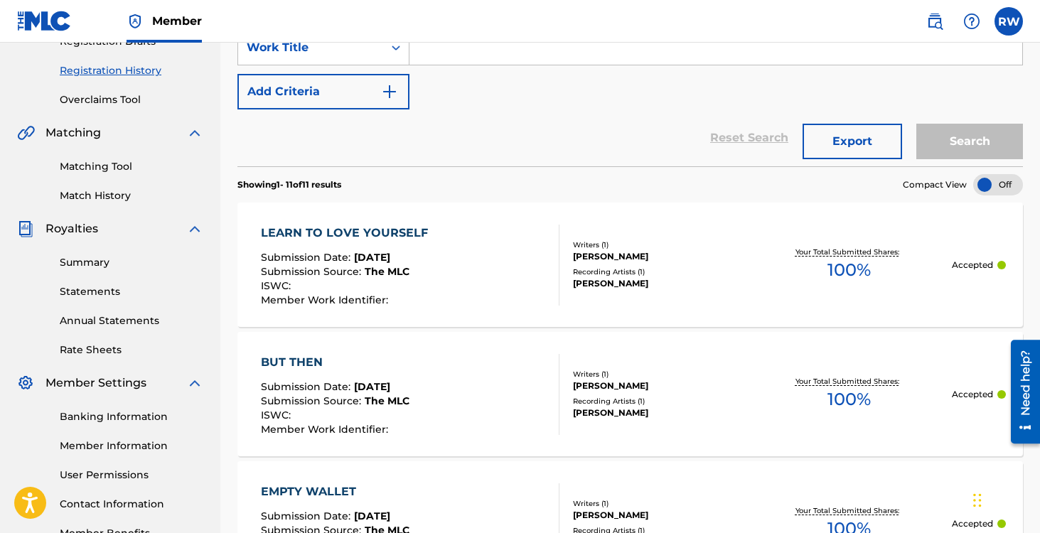
scroll to position [9, 0]
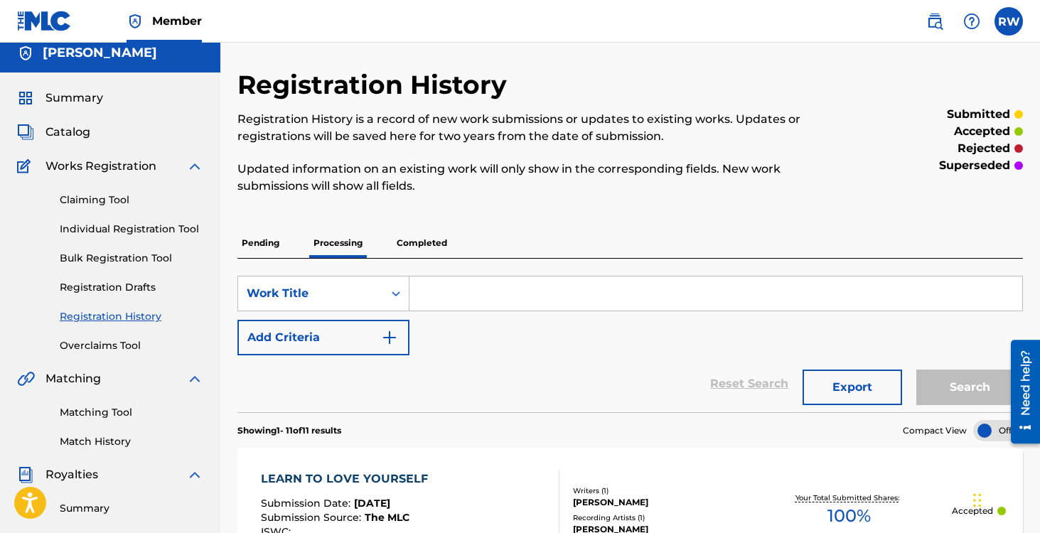
click at [107, 233] on link "Individual Registration Tool" at bounding box center [132, 229] width 144 height 15
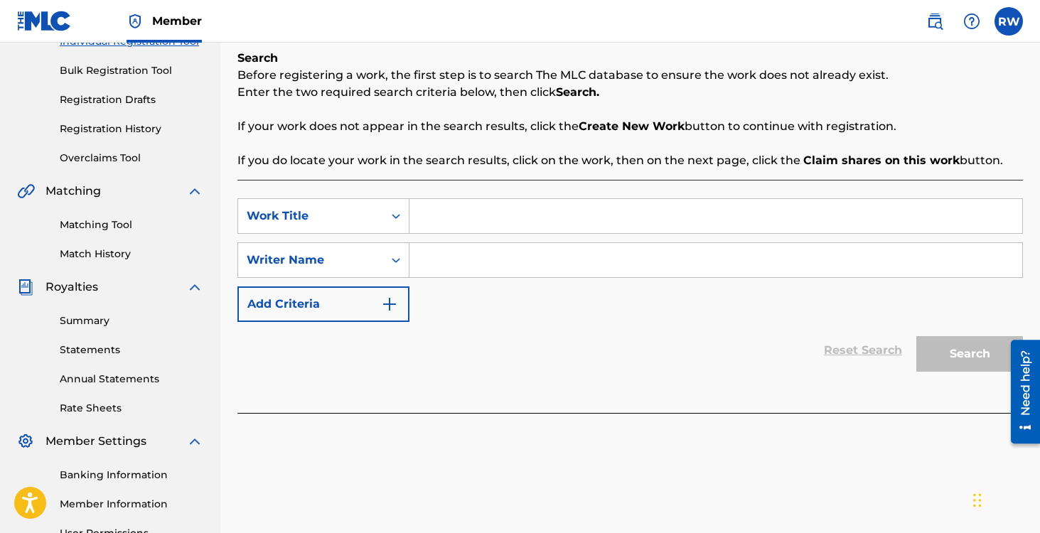
scroll to position [220, 0]
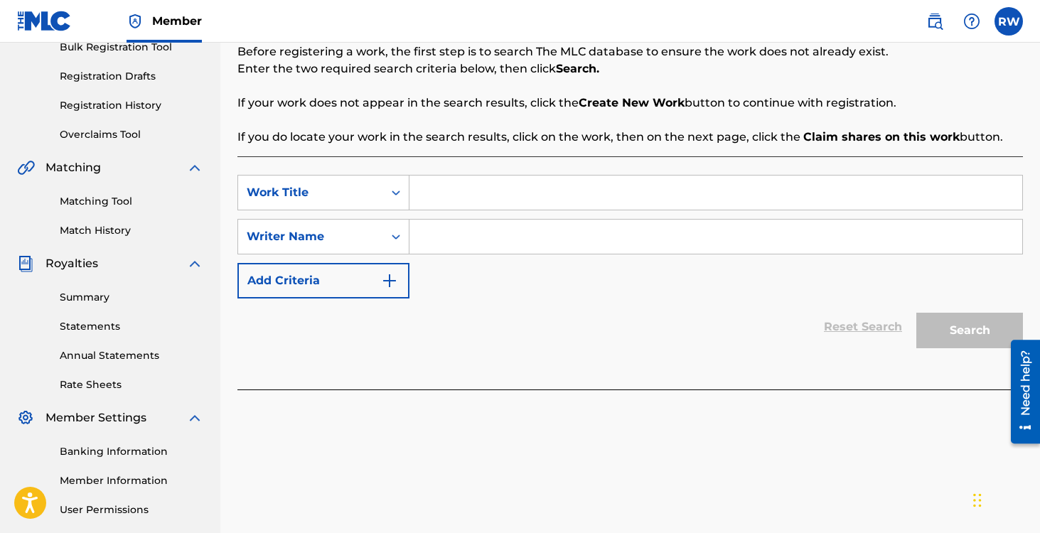
click at [490, 189] on input "Search Form" at bounding box center [716, 193] width 613 height 34
type input "a"
type input "Ain't Worth the Saddle"
click at [488, 231] on input "Search Form" at bounding box center [716, 237] width 613 height 34
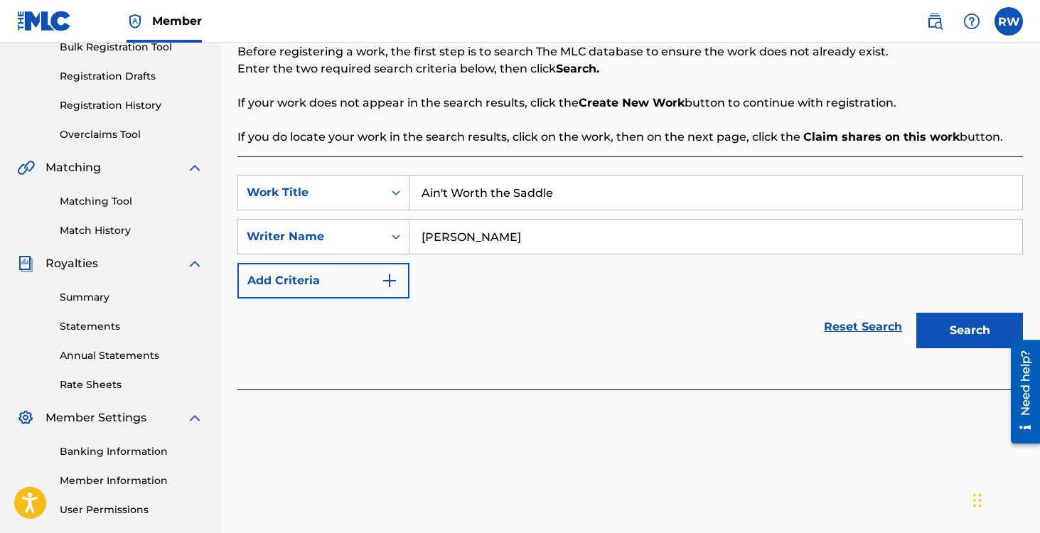
type input "[PERSON_NAME]"
drag, startPoint x: 543, startPoint y: 235, endPoint x: 348, endPoint y: 208, distance: 196.0
click at [348, 208] on div "SearchWithCriteria60f4b1b0-53a0-47bd-b8b2-b7dddd9f7050 Work Title Ain't Worth t…" at bounding box center [630, 237] width 786 height 124
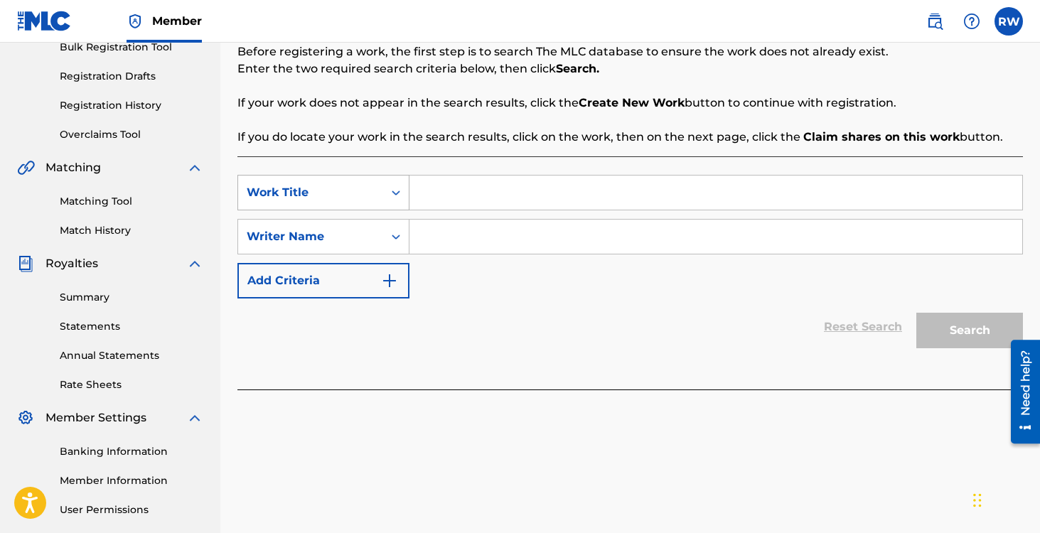
drag, startPoint x: 567, startPoint y: 190, endPoint x: 404, endPoint y: 190, distance: 162.8
click at [404, 190] on div "SearchWithCriteria60f4b1b0-53a0-47bd-b8b2-b7dddd9f7050 Work Title" at bounding box center [630, 193] width 786 height 36
click at [96, 202] on link "Matching Tool" at bounding box center [132, 201] width 144 height 15
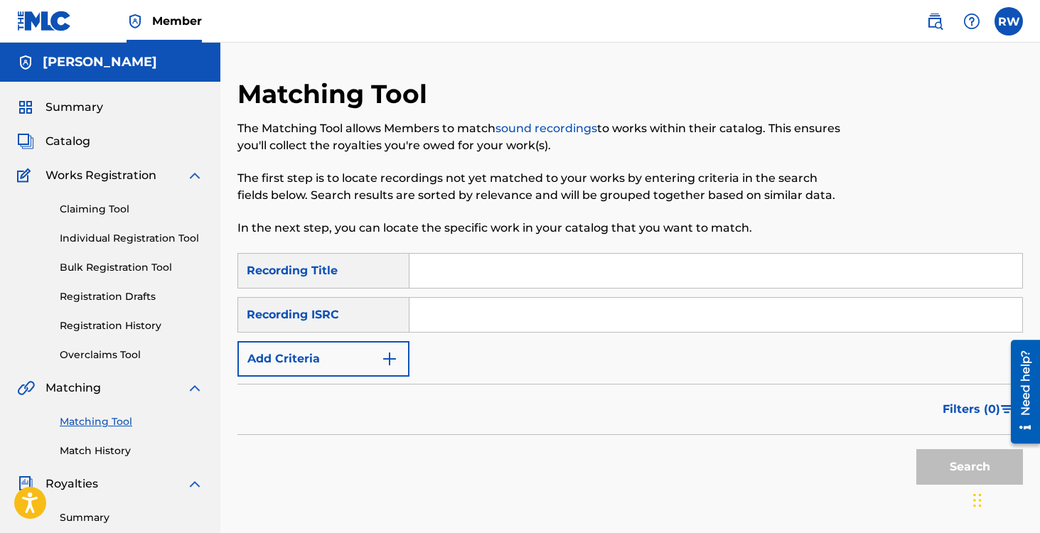
click at [53, 100] on span "Summary" at bounding box center [75, 107] width 58 height 17
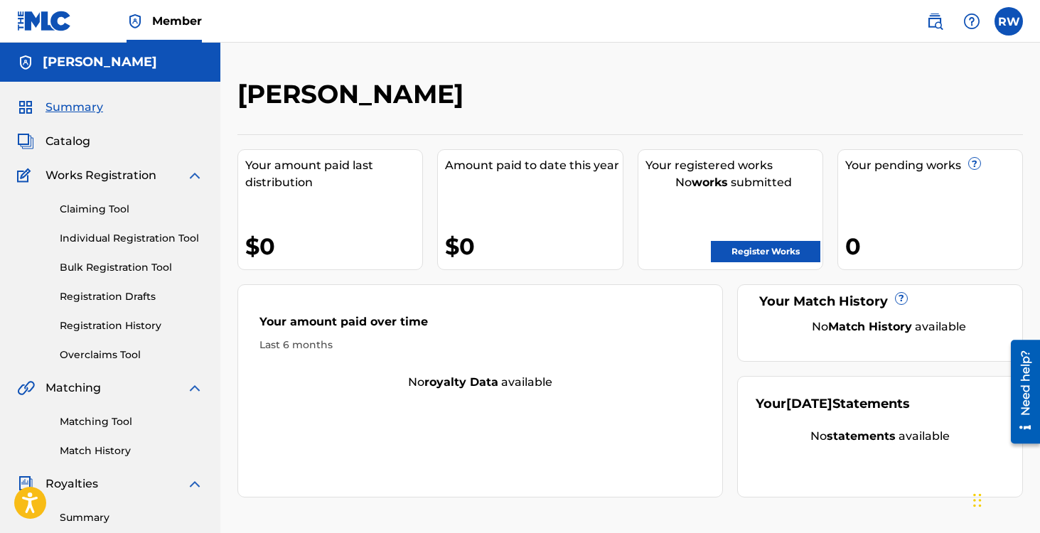
click at [94, 324] on link "Registration History" at bounding box center [132, 326] width 144 height 15
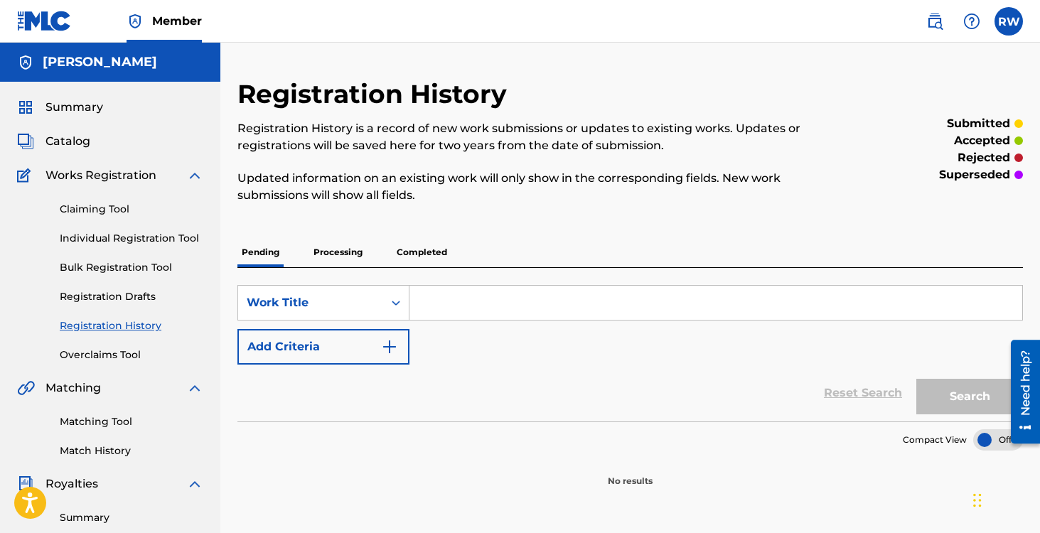
click at [324, 248] on p "Processing" at bounding box center [338, 252] width 58 height 30
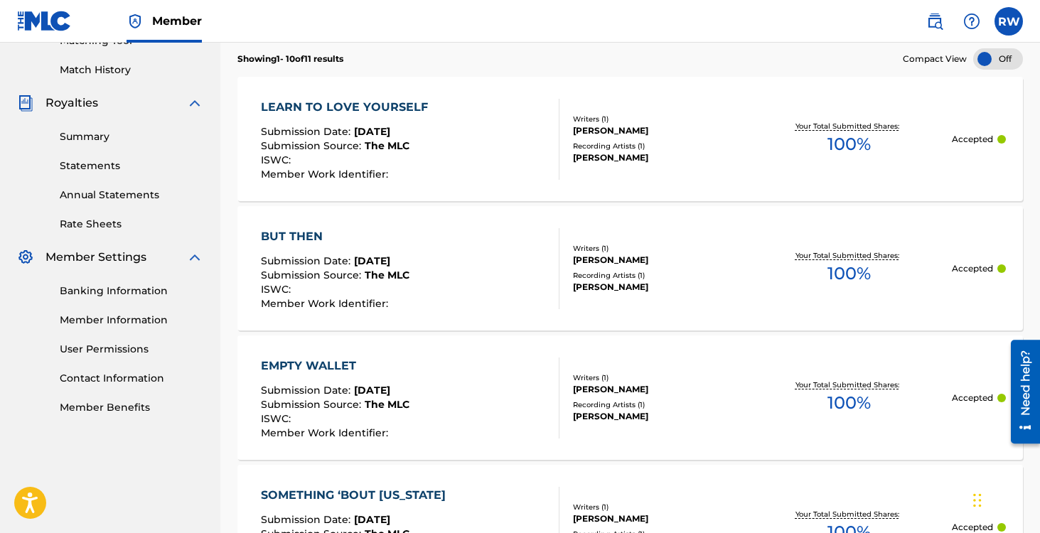
scroll to position [388, 0]
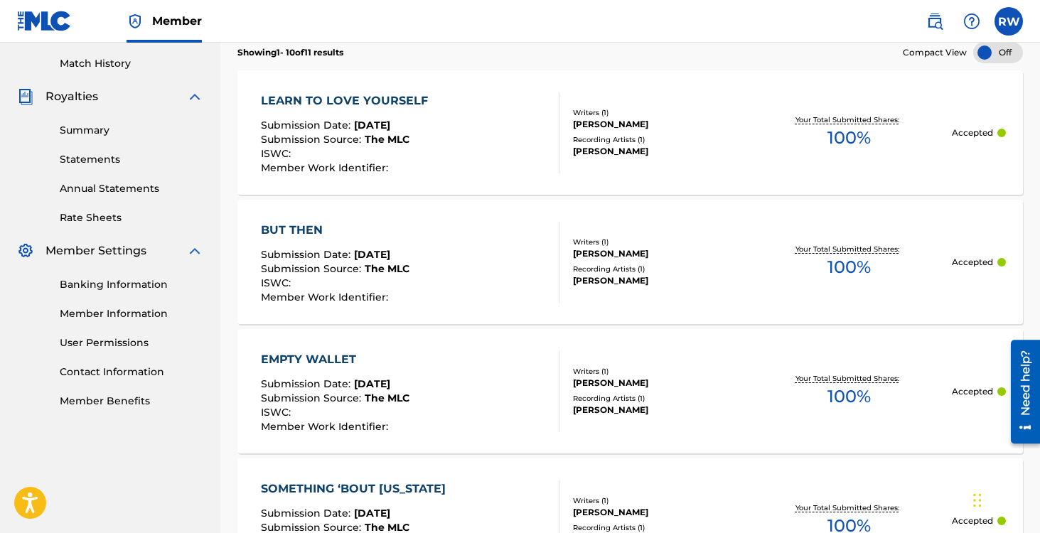
click at [105, 399] on link "Member Benefits" at bounding box center [132, 401] width 144 height 15
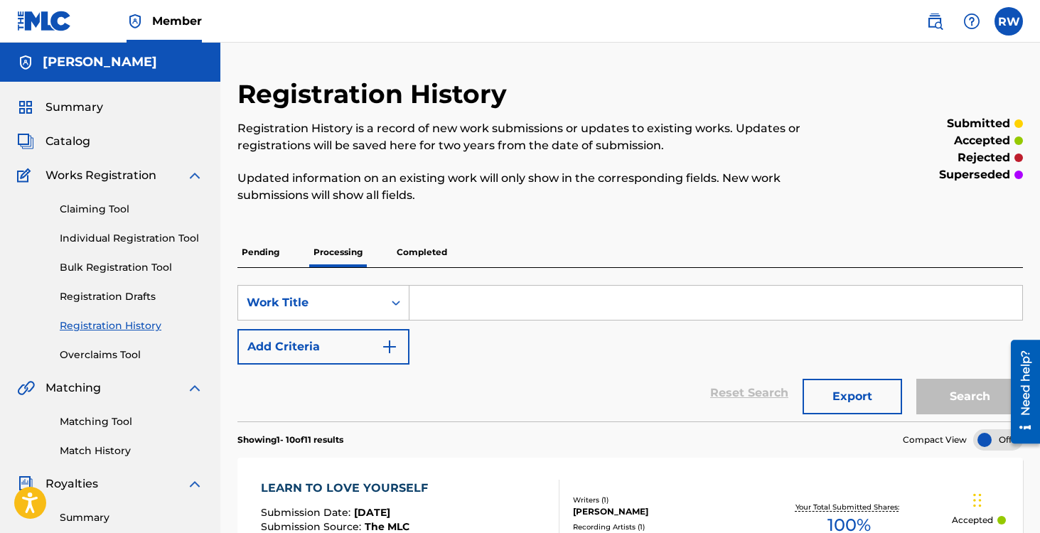
click at [87, 243] on link "Individual Registration Tool" at bounding box center [132, 238] width 144 height 15
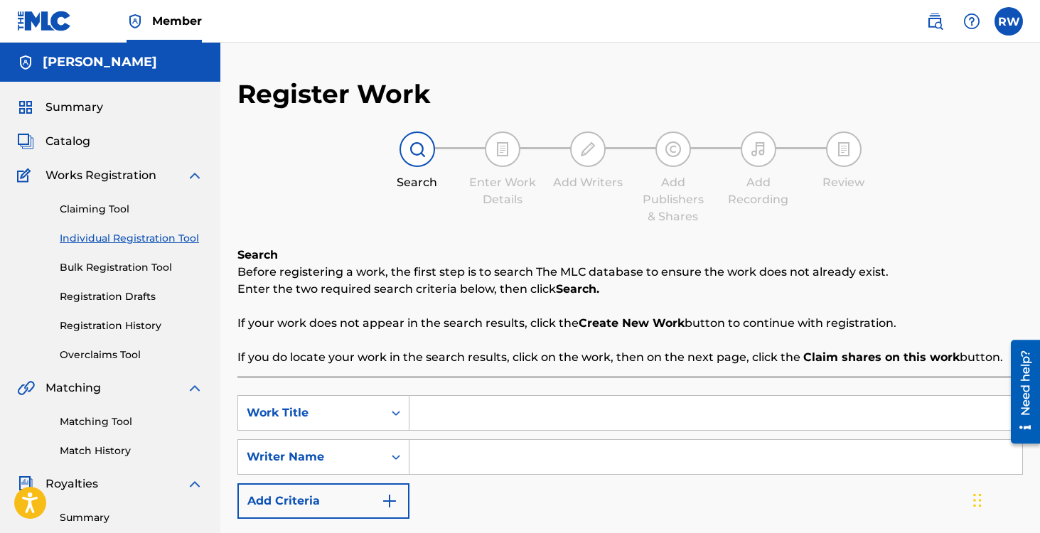
click at [97, 295] on link "Registration Drafts" at bounding box center [132, 296] width 144 height 15
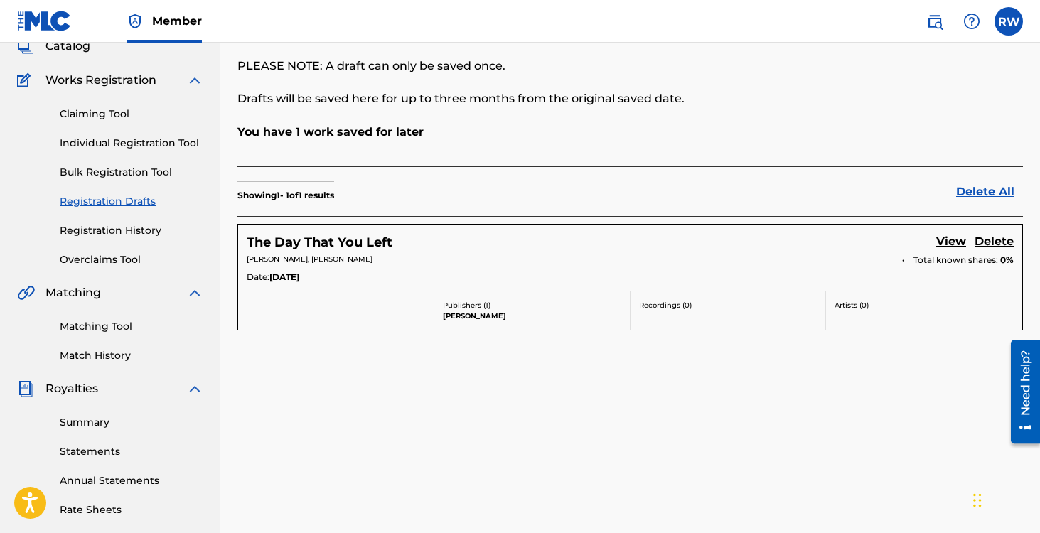
scroll to position [100, 0]
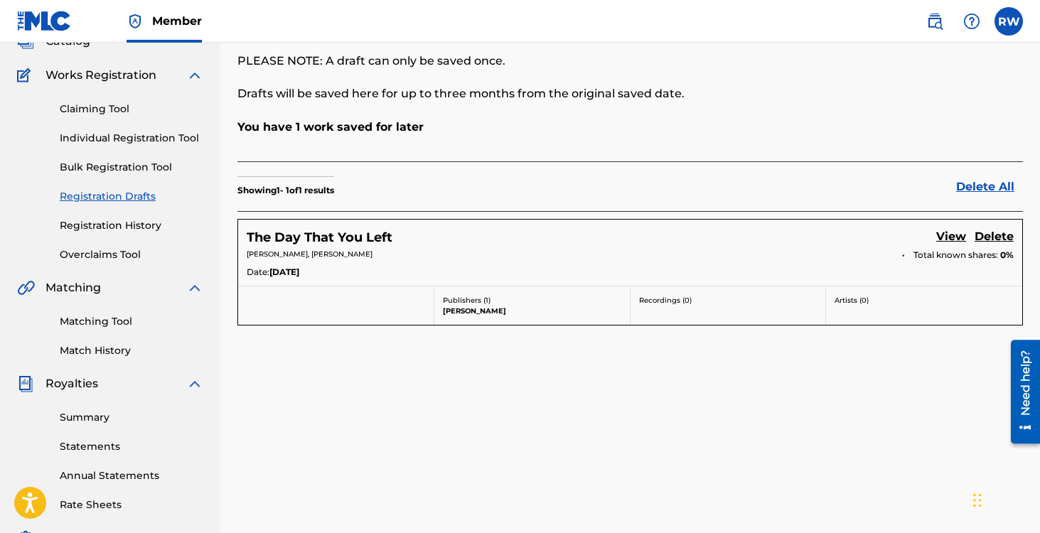
click at [785, 251] on p "[PERSON_NAME], [PERSON_NAME]" at bounding box center [570, 254] width 646 height 11
click at [948, 233] on link "View" at bounding box center [951, 237] width 30 height 19
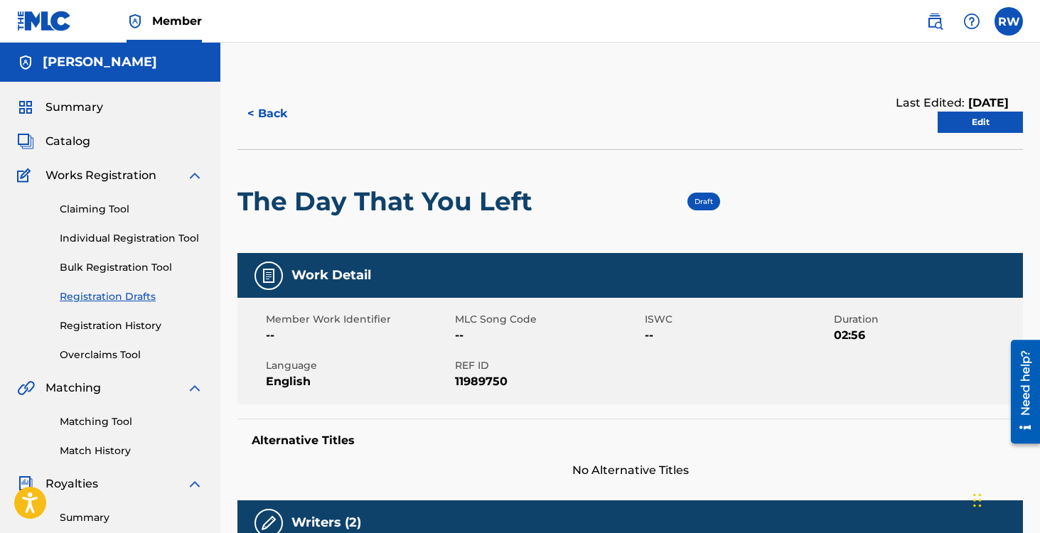
click at [95, 213] on link "Claiming Tool" at bounding box center [132, 209] width 144 height 15
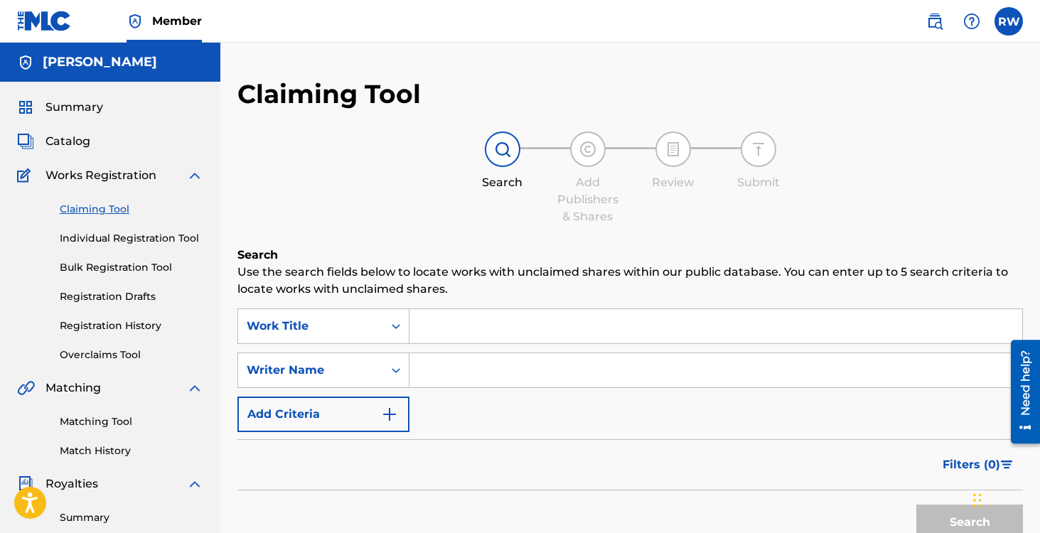
click at [456, 325] on input "Search Form" at bounding box center [716, 326] width 613 height 34
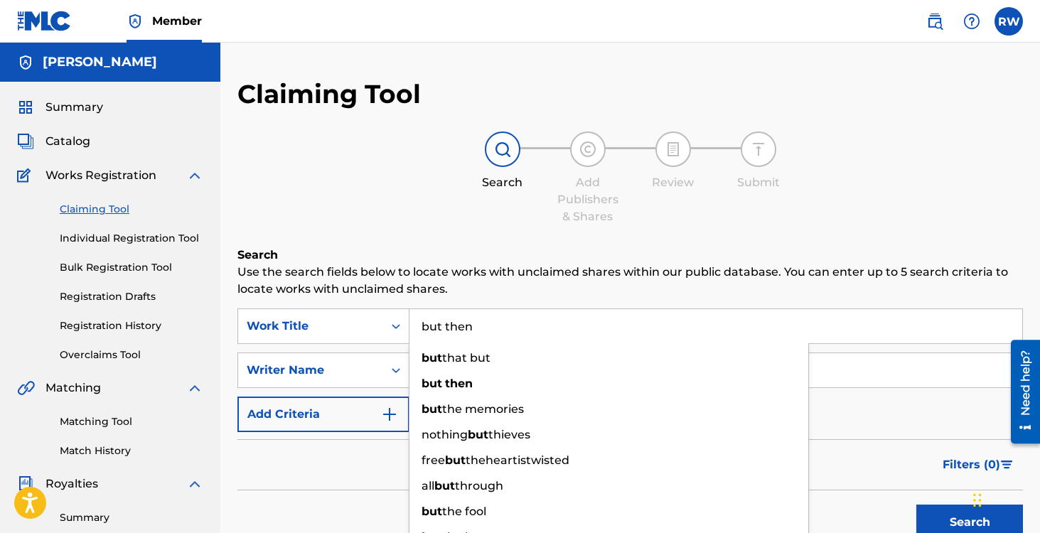
type input "but then"
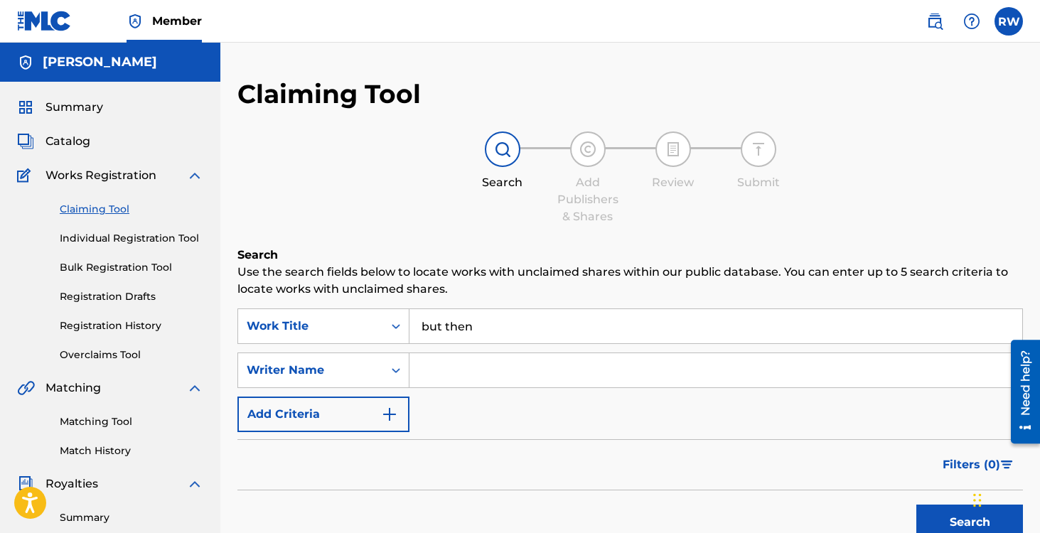
click at [487, 374] on input "Search Form" at bounding box center [716, 370] width 613 height 34
type input "[PERSON_NAME]"
click at [917, 505] on button "Search" at bounding box center [970, 523] width 107 height 36
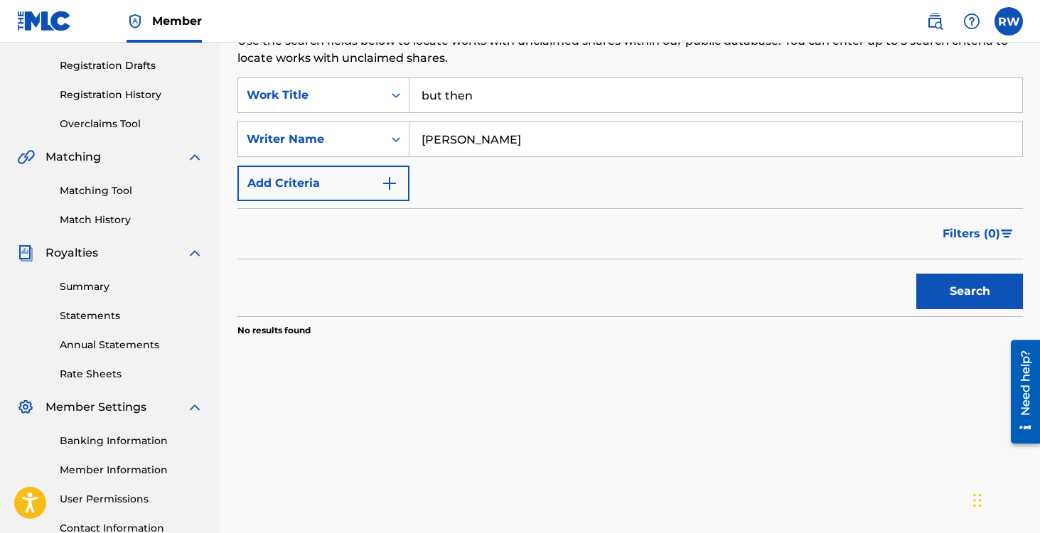
scroll to position [235, 0]
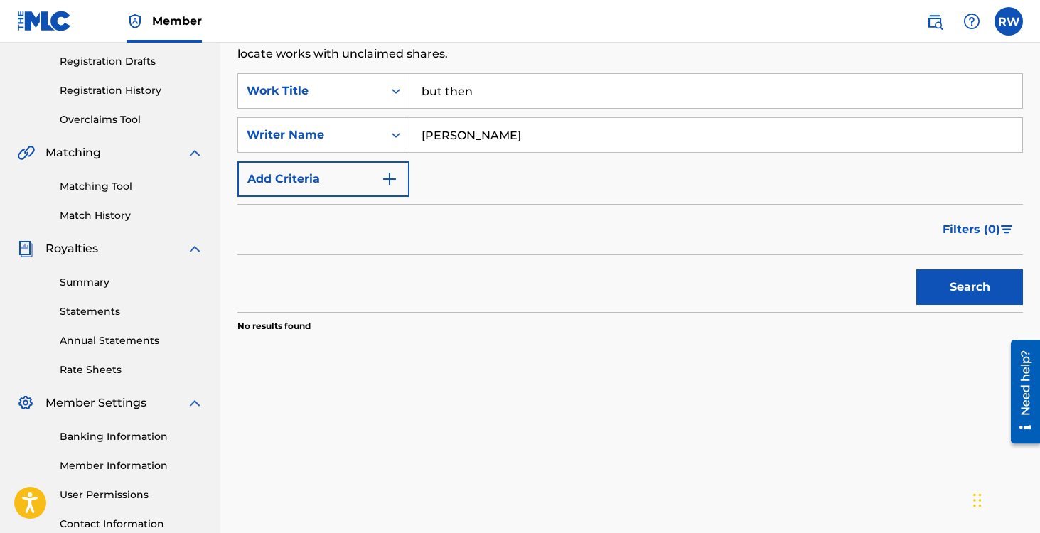
click at [939, 280] on button "Search" at bounding box center [970, 287] width 107 height 36
click at [427, 90] on input "but then" at bounding box center [716, 91] width 613 height 34
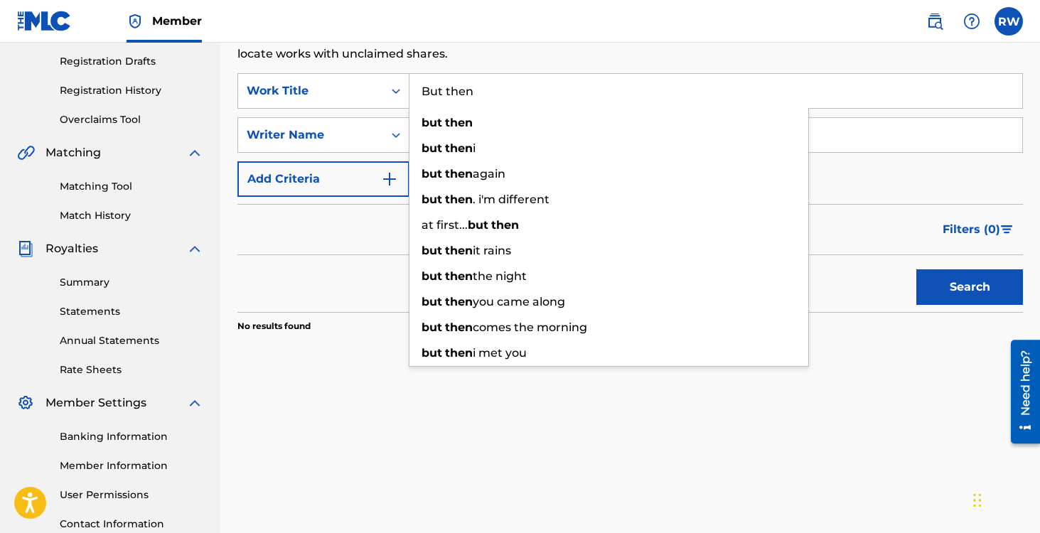
click at [454, 90] on input "But then" at bounding box center [716, 91] width 613 height 34
click at [841, 92] on input "But Then" at bounding box center [716, 91] width 613 height 34
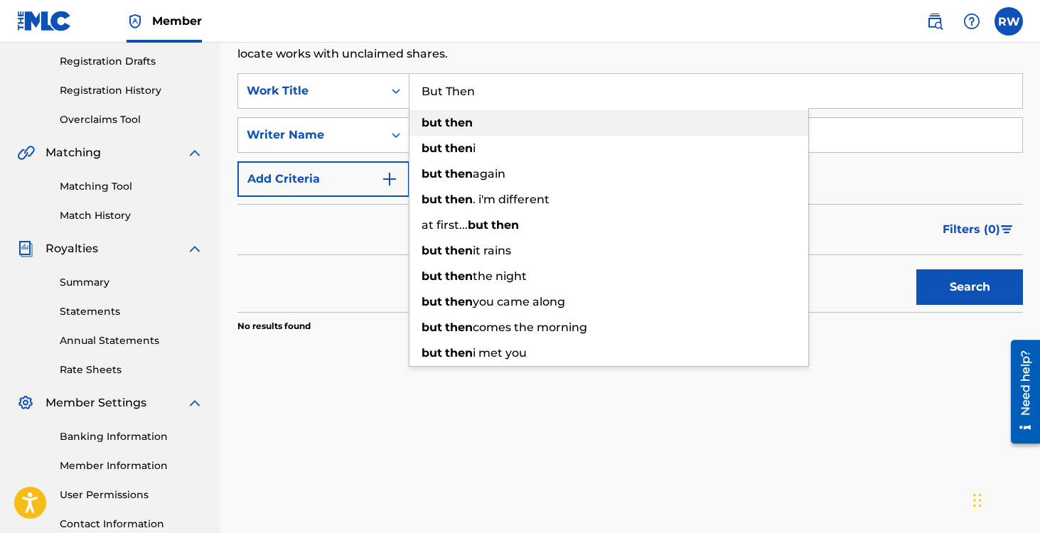
click at [808, 127] on div "but then" at bounding box center [609, 123] width 399 height 26
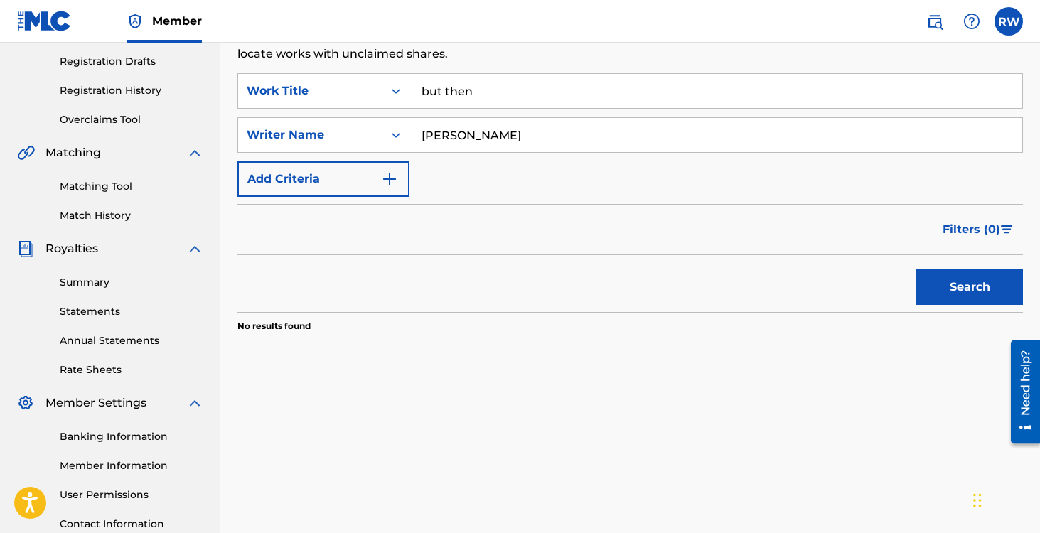
click at [432, 92] on input "but then" at bounding box center [716, 91] width 613 height 34
click at [432, 92] on input "ut then" at bounding box center [716, 91] width 613 height 34
click at [432, 92] on input "uthen" at bounding box center [716, 91] width 613 height 34
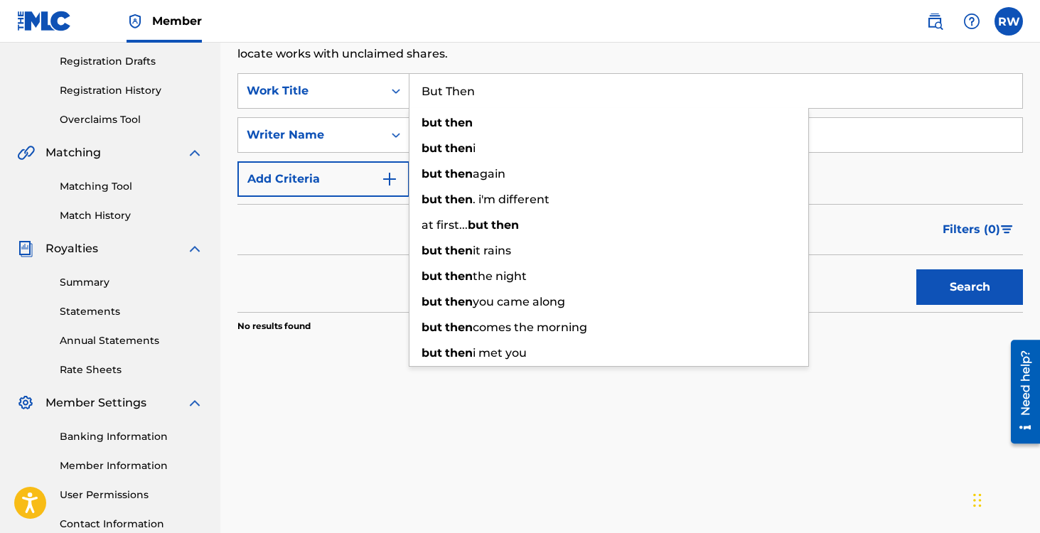
type input "But Then"
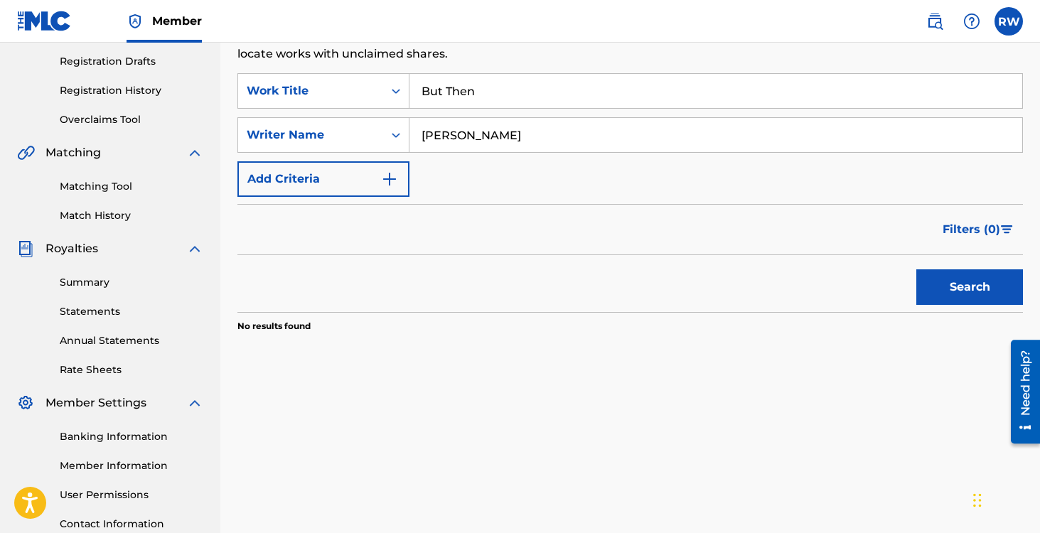
click at [429, 134] on input "[PERSON_NAME]" at bounding box center [716, 135] width 613 height 34
type input "[PERSON_NAME]"
click at [962, 282] on button "Search" at bounding box center [970, 287] width 107 height 36
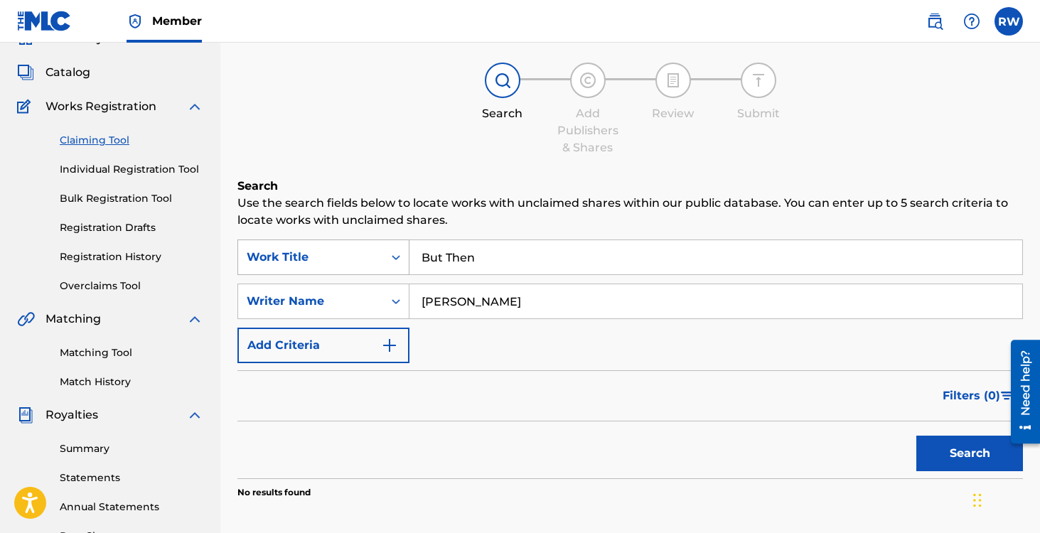
scroll to position [36, 0]
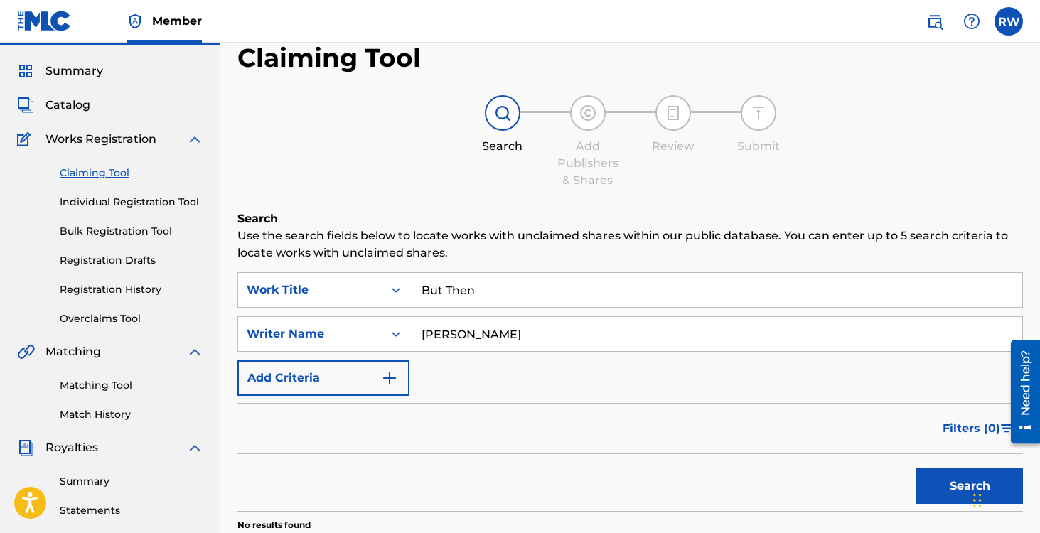
click at [78, 196] on link "Individual Registration Tool" at bounding box center [132, 202] width 144 height 15
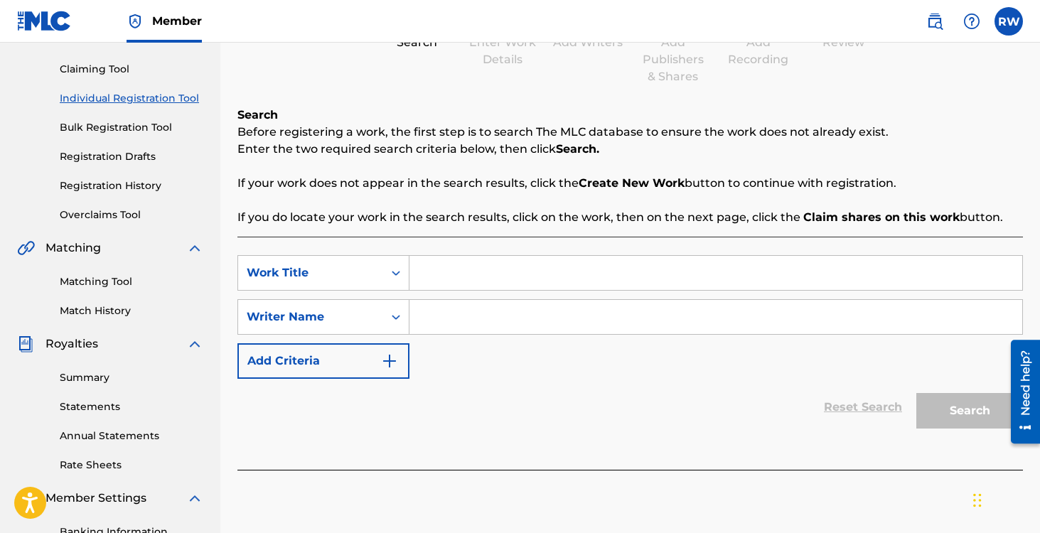
scroll to position [176, 0]
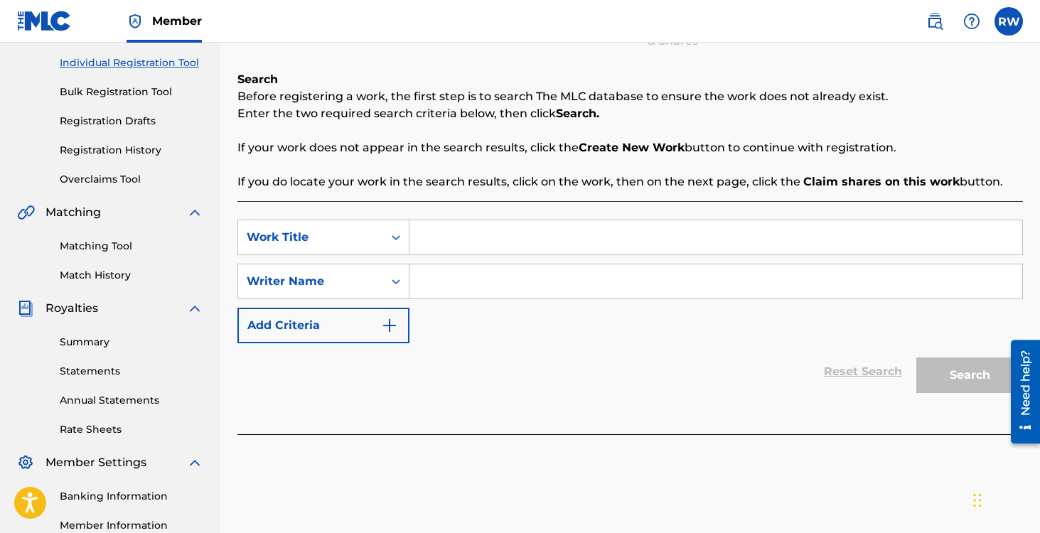
click at [488, 238] on input "Search Form" at bounding box center [716, 237] width 613 height 34
type input "b"
type input "But Then"
click at [488, 287] on input "Search Form" at bounding box center [716, 281] width 613 height 34
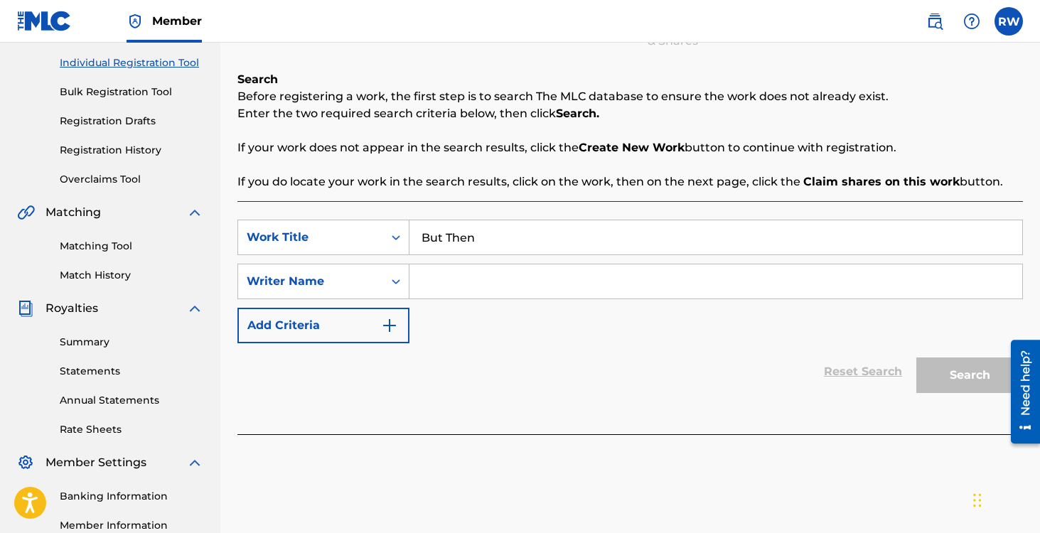
click at [488, 287] on input "Search Form" at bounding box center [716, 281] width 613 height 34
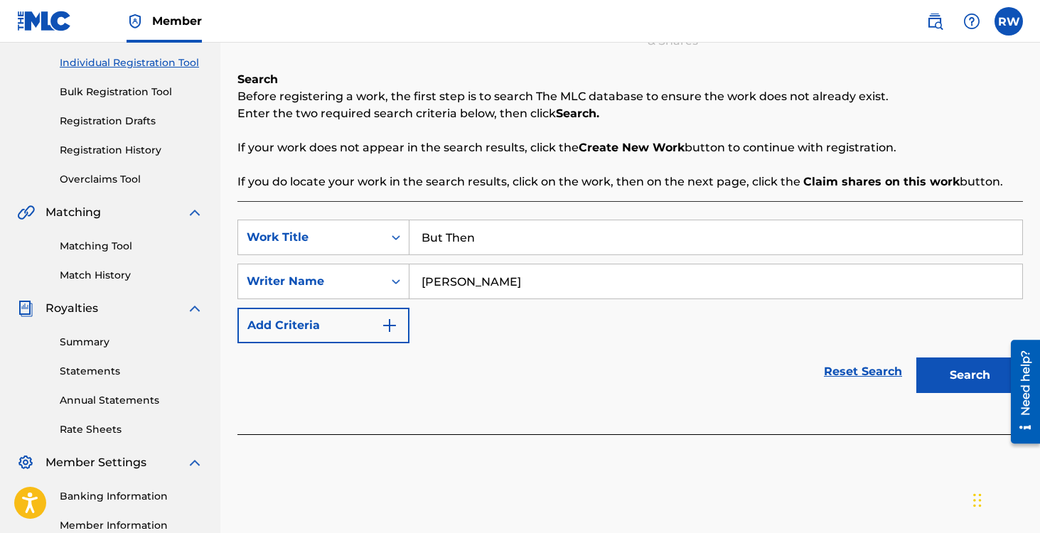
type input "[PERSON_NAME]"
click at [931, 369] on button "Search" at bounding box center [970, 376] width 107 height 36
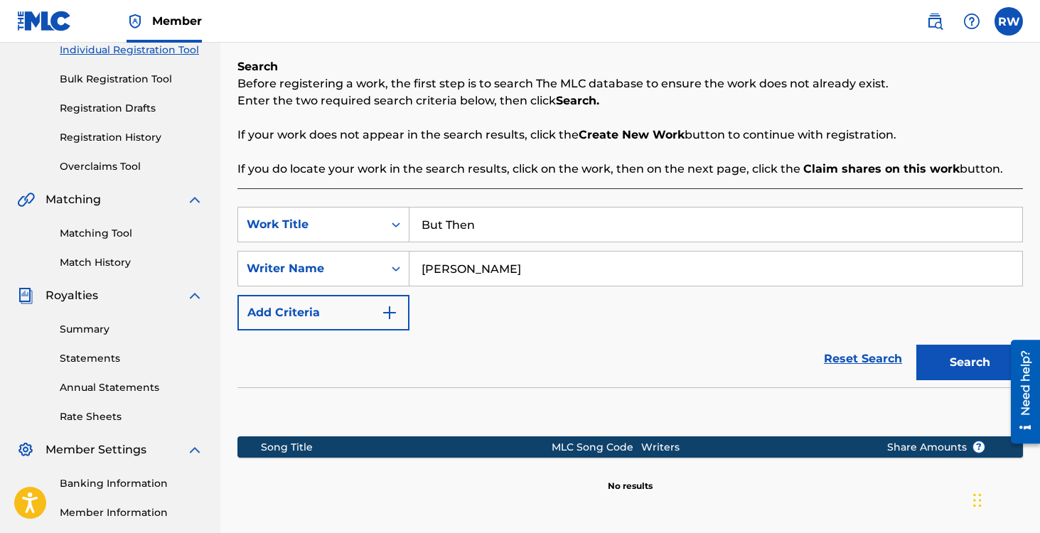
scroll to position [167, 0]
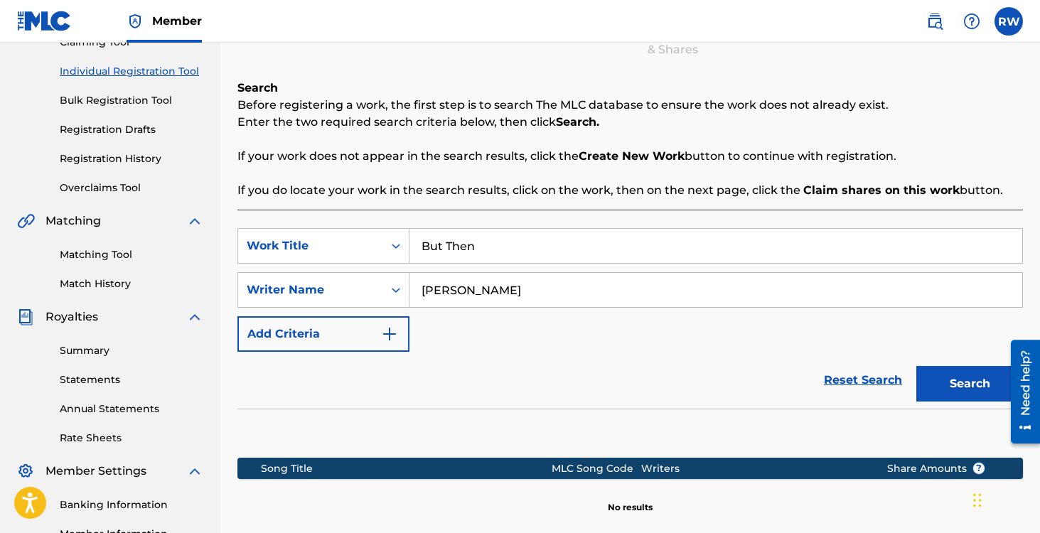
click at [84, 159] on link "Registration History" at bounding box center [132, 158] width 144 height 15
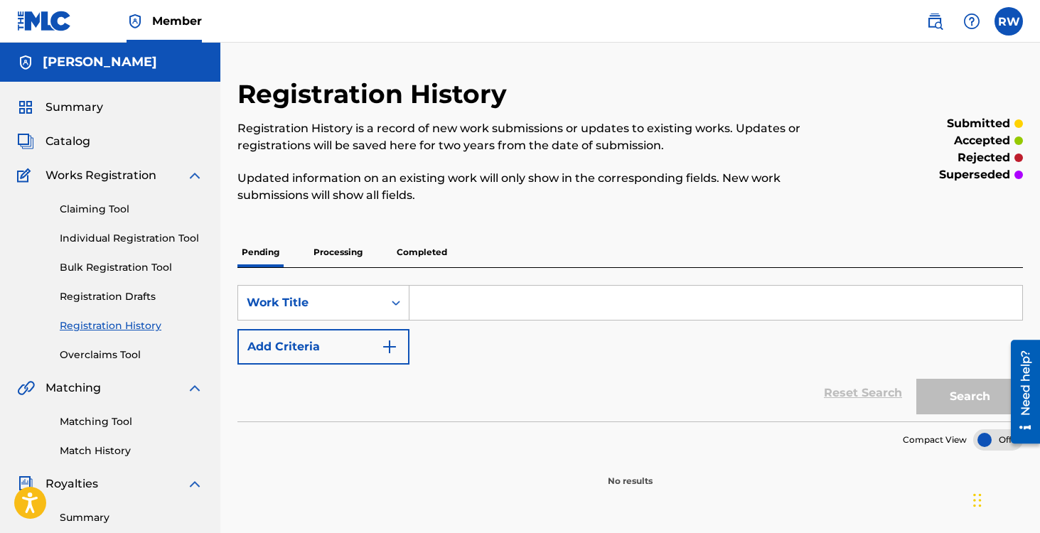
click at [336, 250] on p "Processing" at bounding box center [338, 252] width 58 height 30
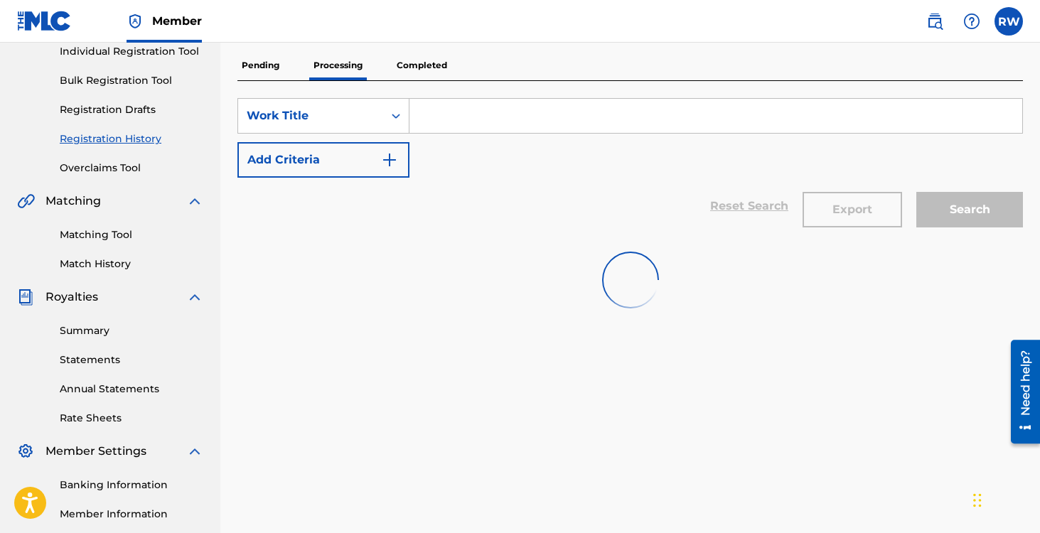
scroll to position [188, 0]
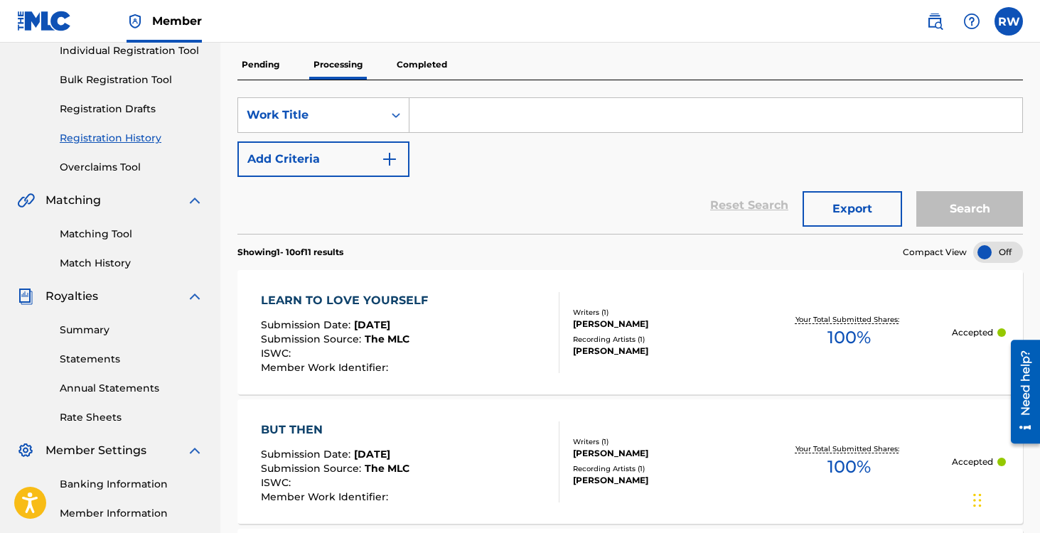
click at [420, 69] on p "Completed" at bounding box center [421, 65] width 59 height 30
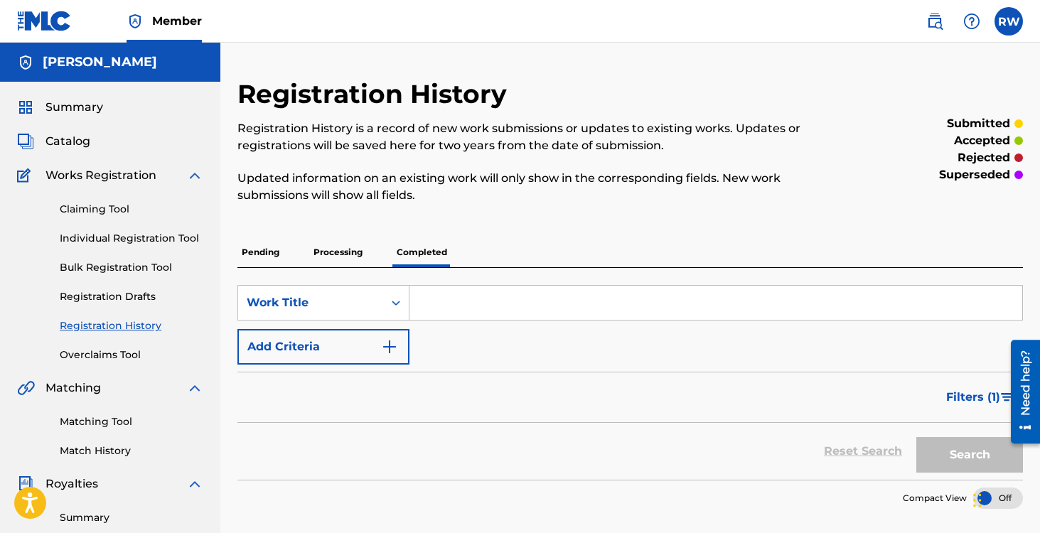
click at [338, 258] on p "Processing" at bounding box center [338, 252] width 58 height 30
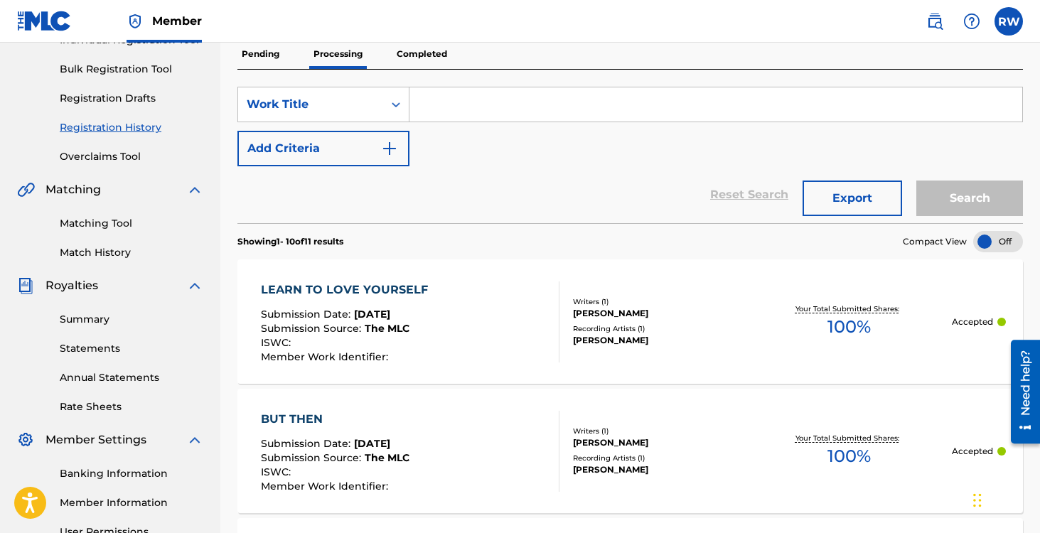
scroll to position [223, 0]
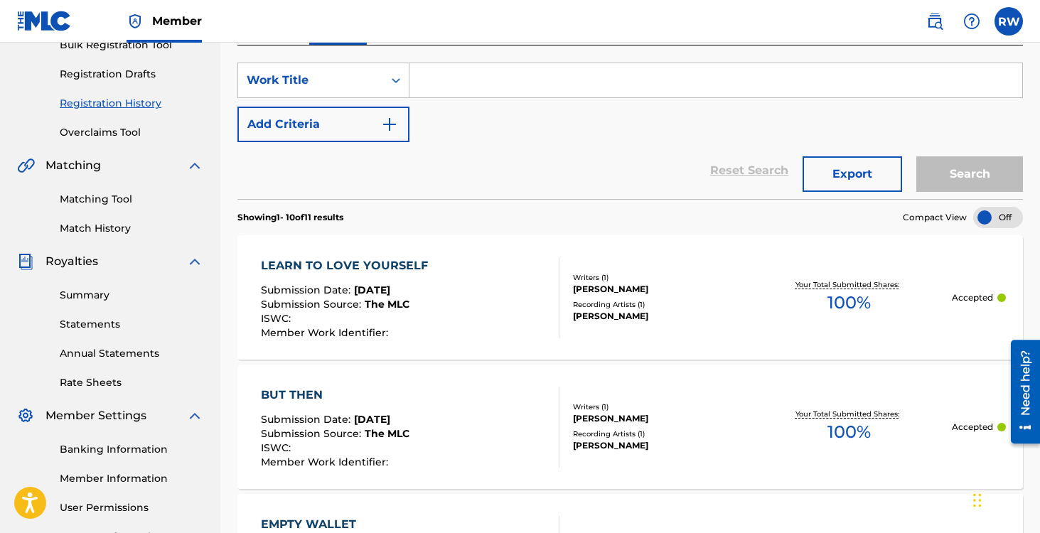
click at [1002, 218] on div at bounding box center [998, 217] width 50 height 21
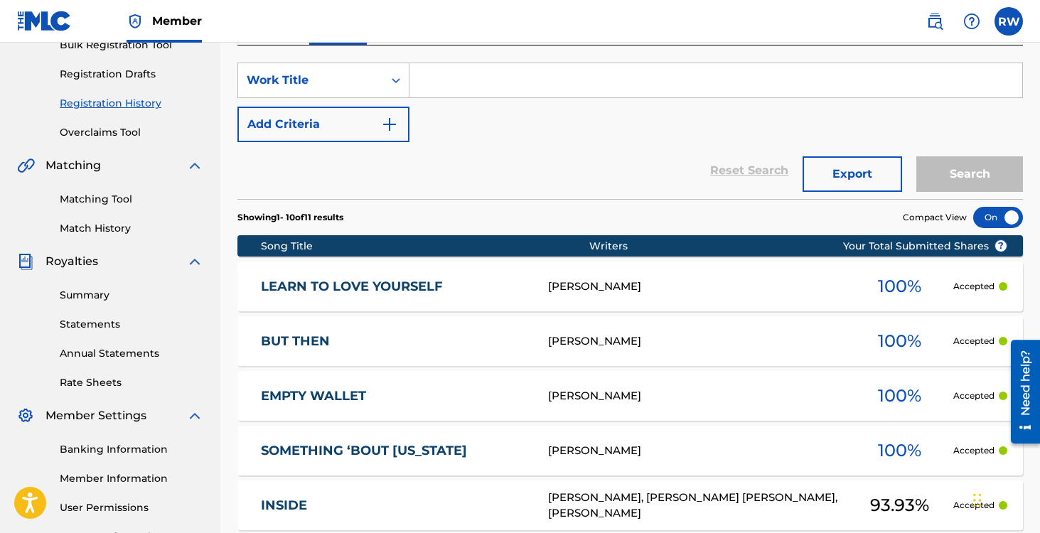
click at [992, 216] on div at bounding box center [998, 217] width 50 height 21
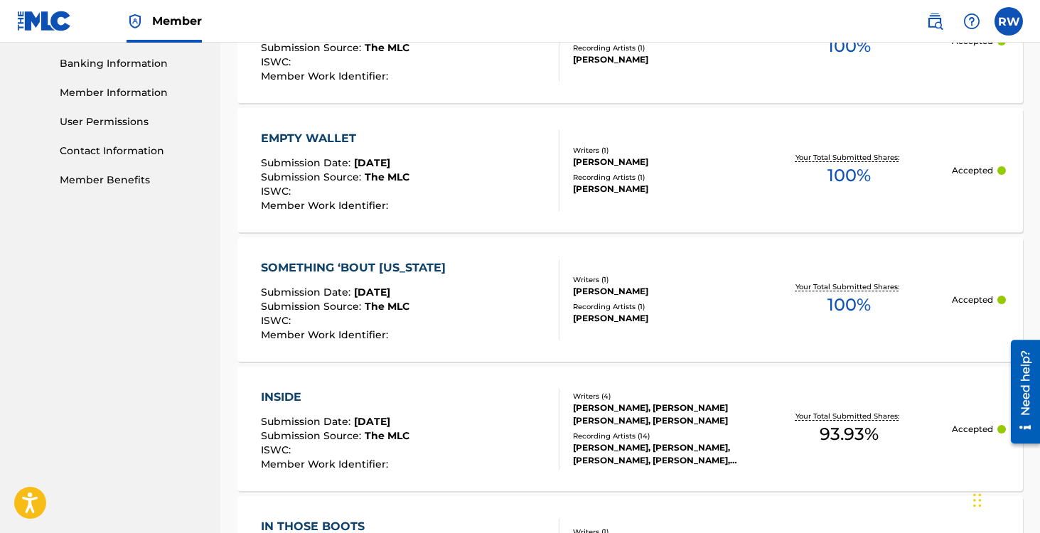
scroll to position [614, 0]
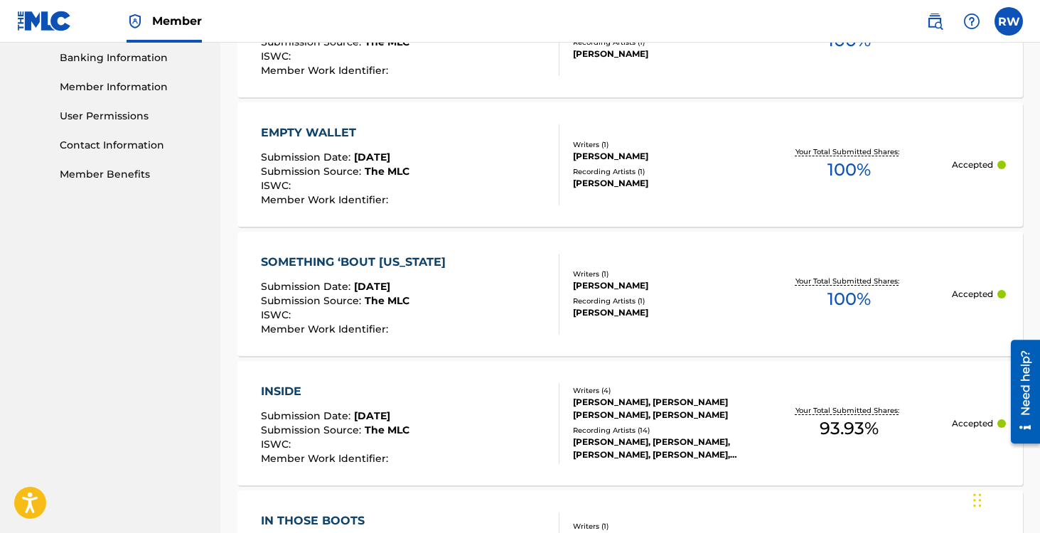
click at [392, 268] on div "SOMETHING ‘BOUT [US_STATE]" at bounding box center [357, 262] width 192 height 17
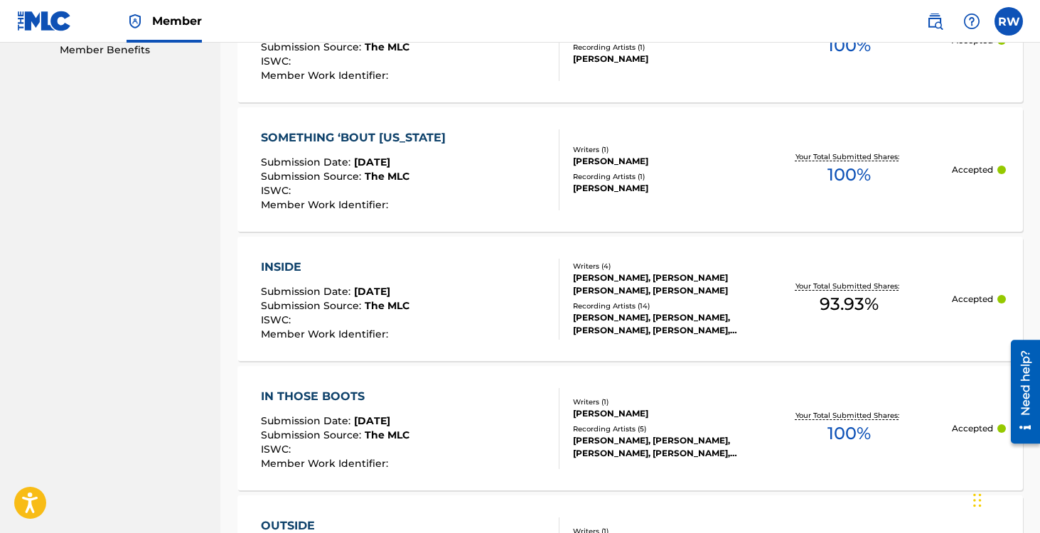
scroll to position [744, 0]
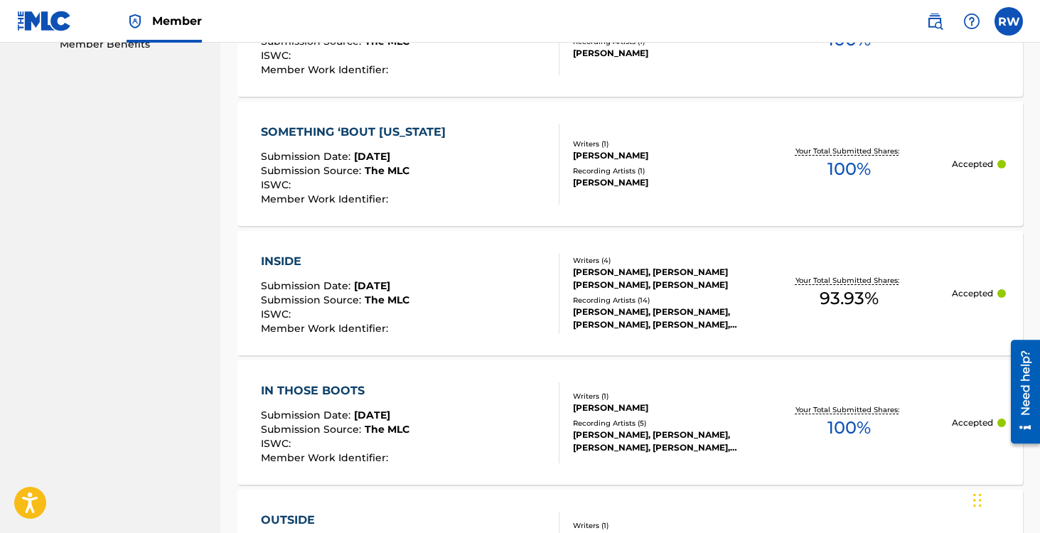
click at [276, 257] on div "INSIDE" at bounding box center [335, 261] width 149 height 17
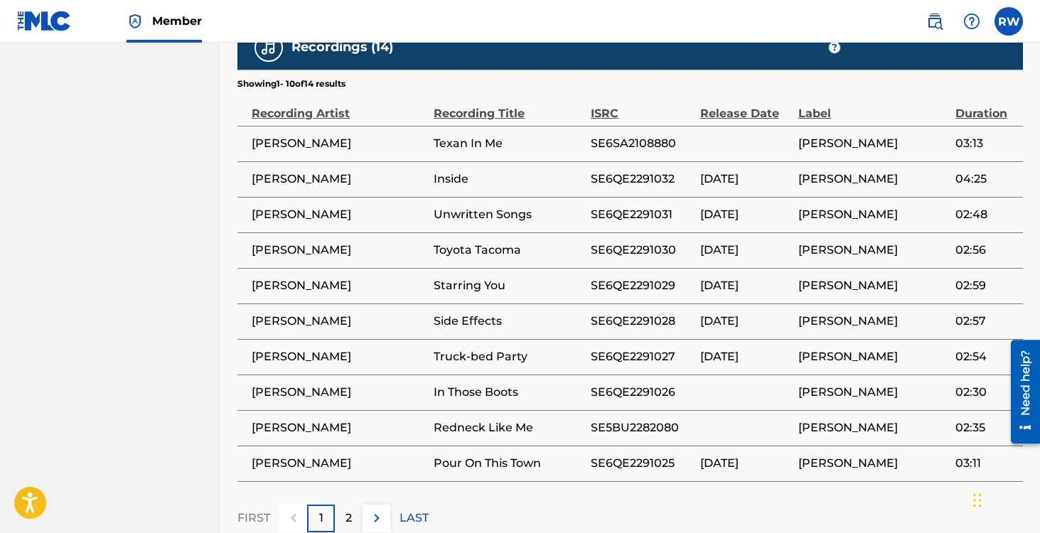
scroll to position [874, 0]
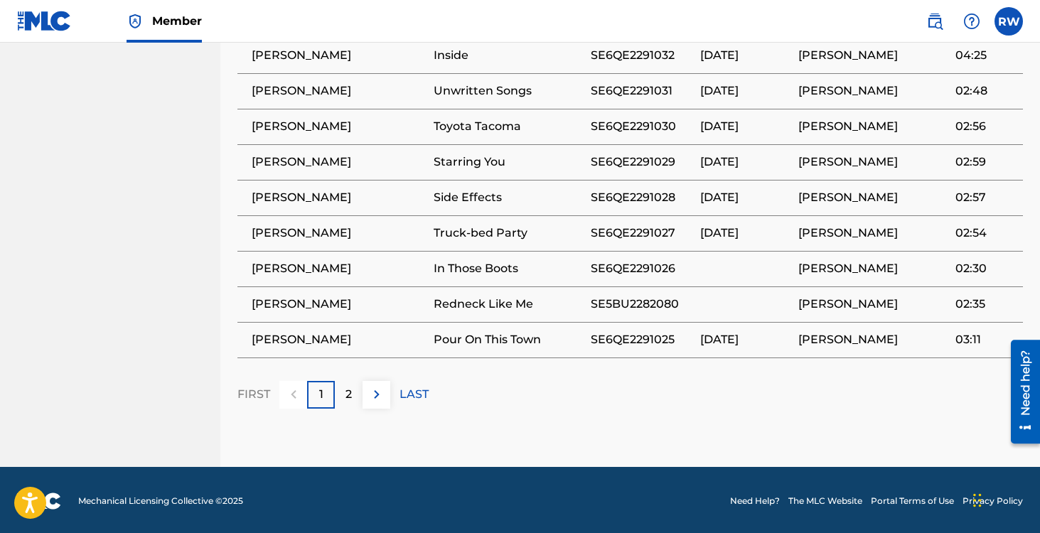
click at [349, 392] on p "2" at bounding box center [349, 394] width 6 height 17
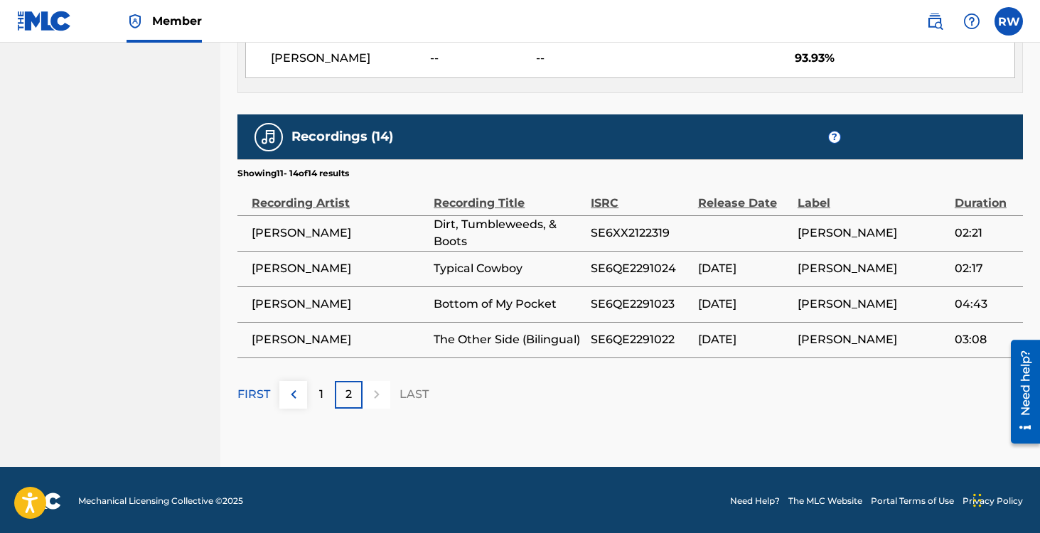
click at [323, 393] on div "1" at bounding box center [321, 395] width 28 height 28
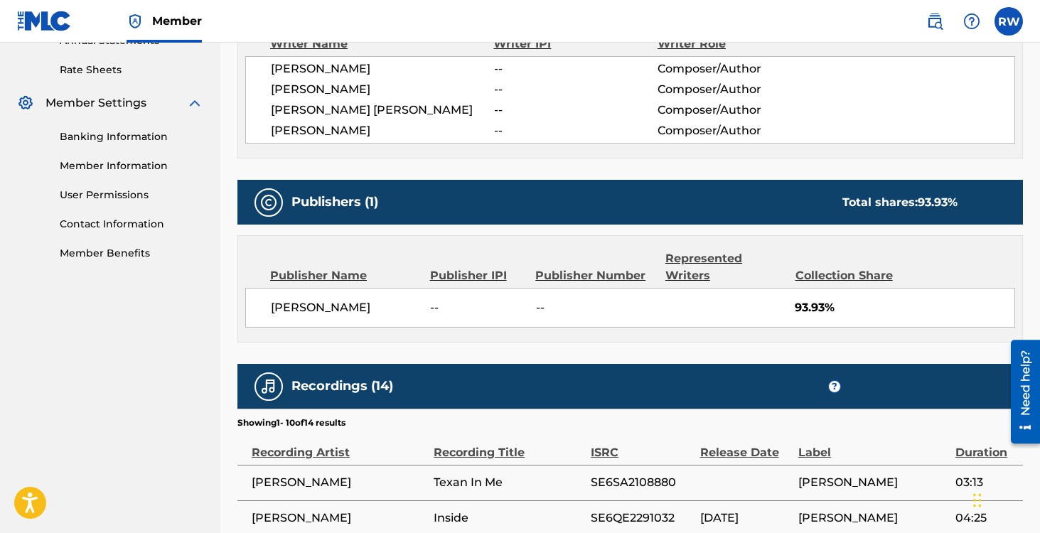
scroll to position [0, 0]
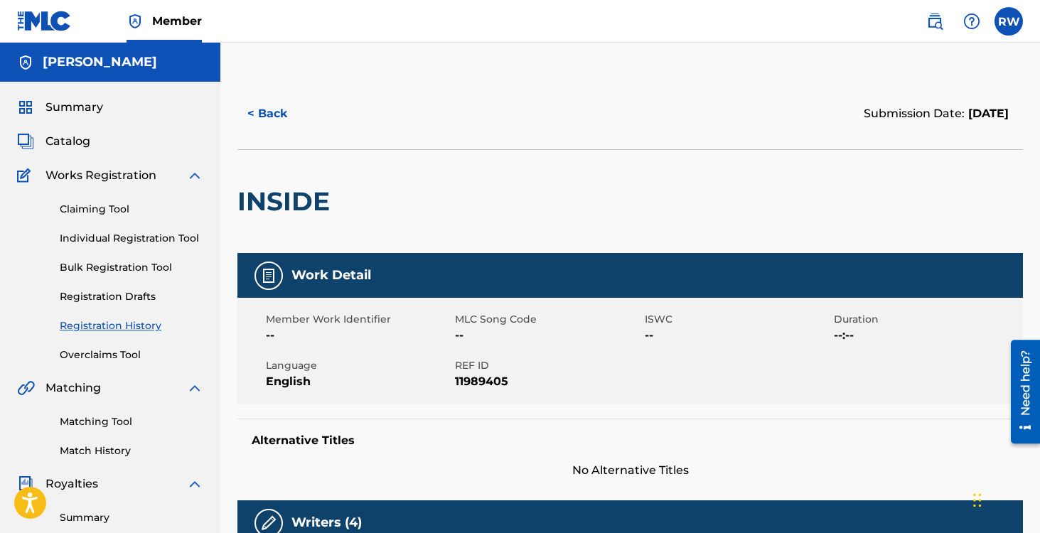
click at [105, 210] on link "Claiming Tool" at bounding box center [132, 209] width 144 height 15
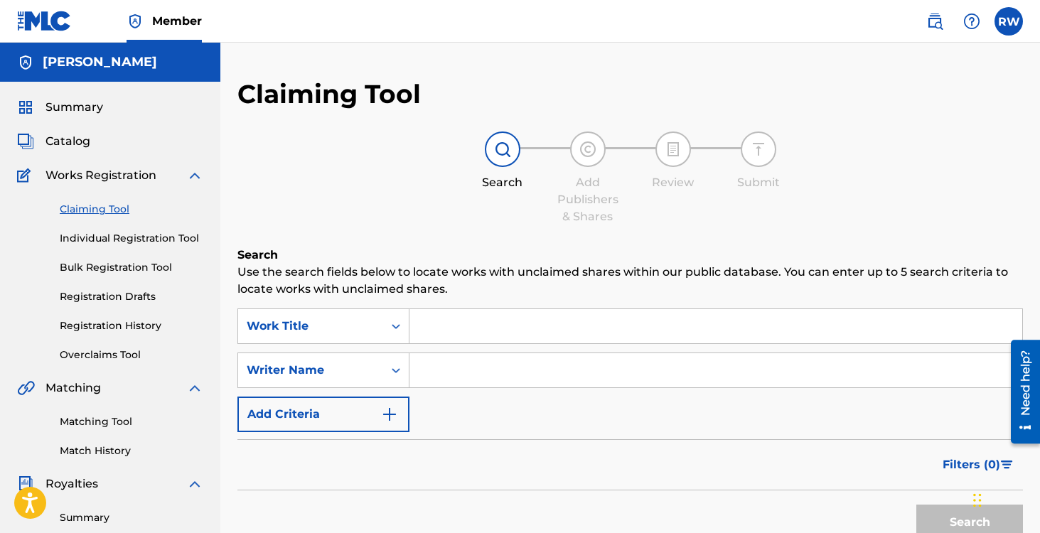
click at [56, 147] on span "Catalog" at bounding box center [68, 141] width 45 height 17
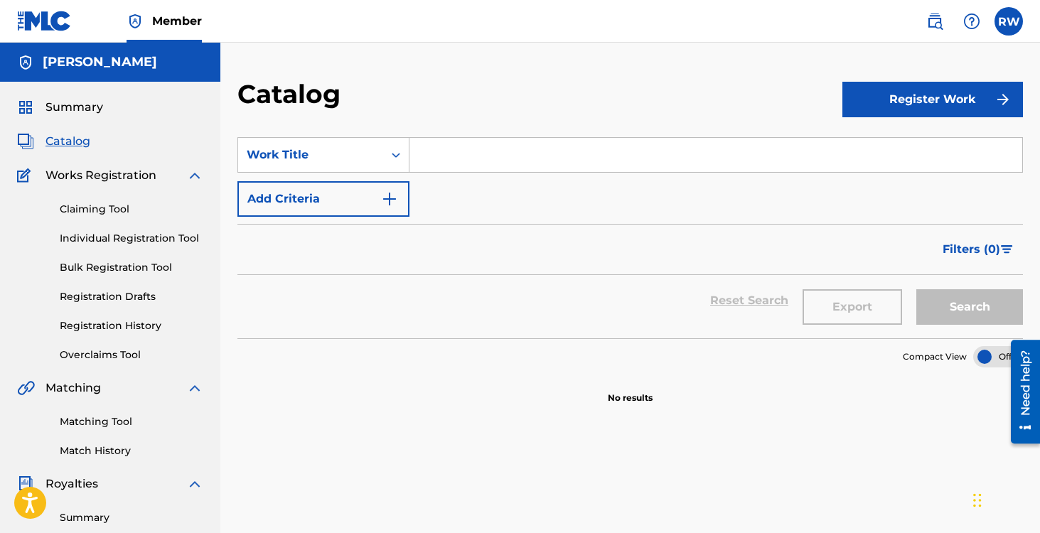
click at [75, 142] on span "Catalog" at bounding box center [68, 141] width 45 height 17
click at [194, 175] on img at bounding box center [194, 175] width 17 height 17
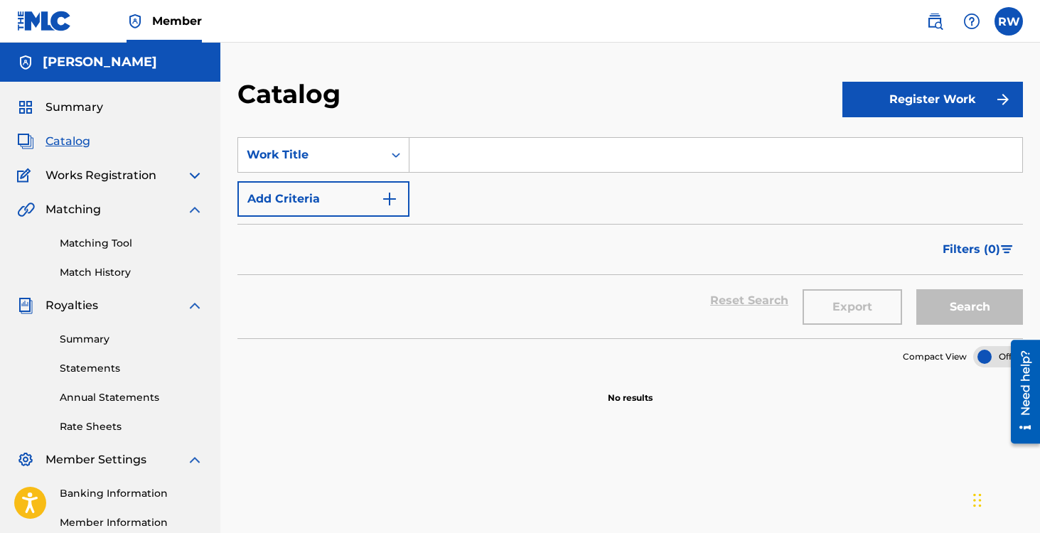
click at [50, 143] on span "Catalog" at bounding box center [68, 141] width 45 height 17
click at [194, 174] on img at bounding box center [194, 175] width 17 height 17
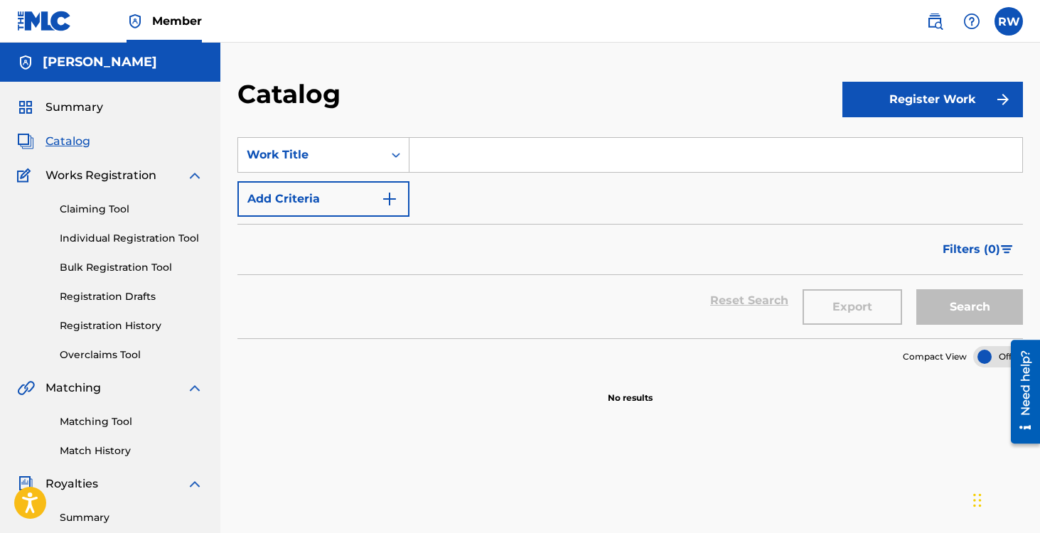
click at [46, 101] on span "Summary" at bounding box center [75, 107] width 58 height 17
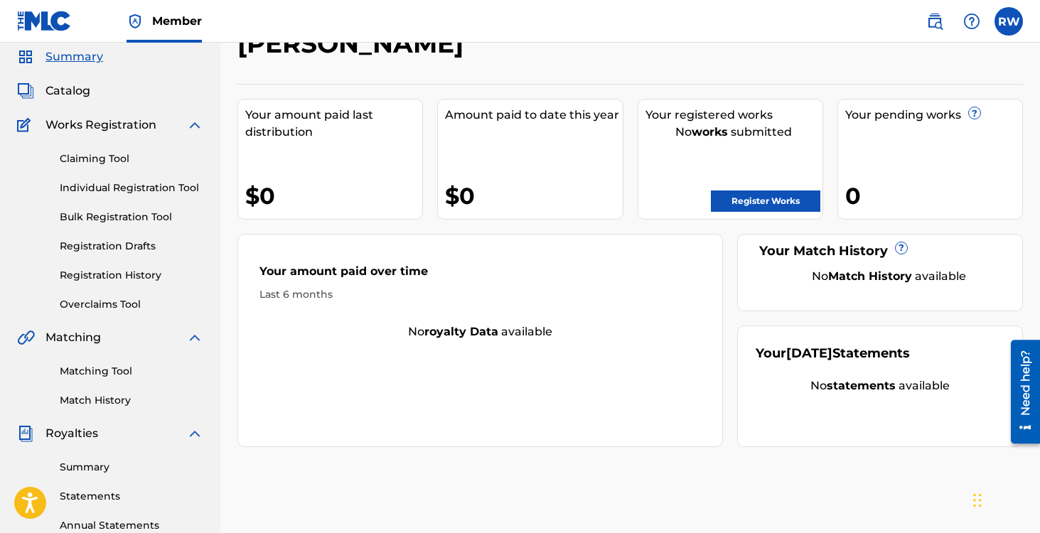
scroll to position [36, 0]
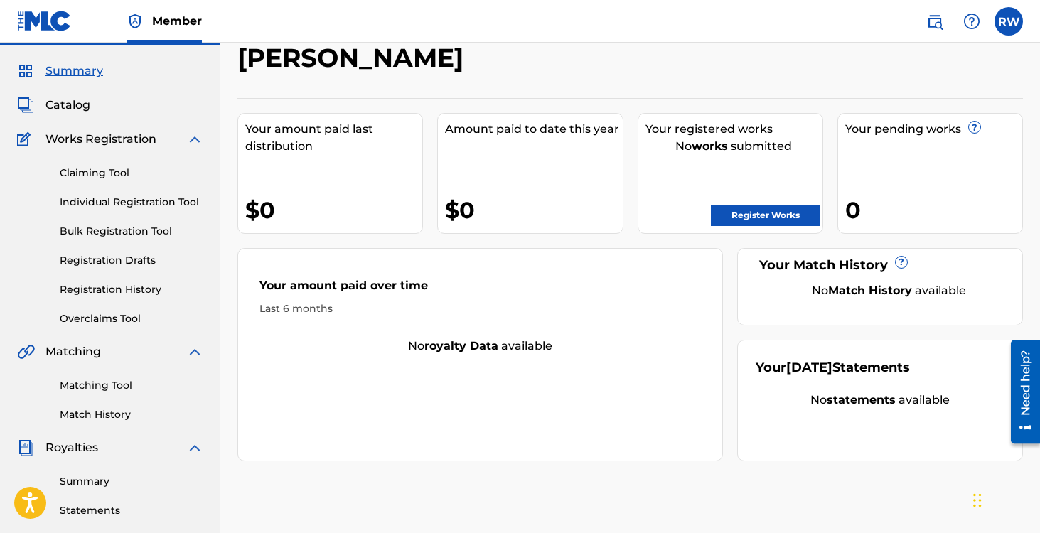
click at [61, 108] on span "Catalog" at bounding box center [68, 105] width 45 height 17
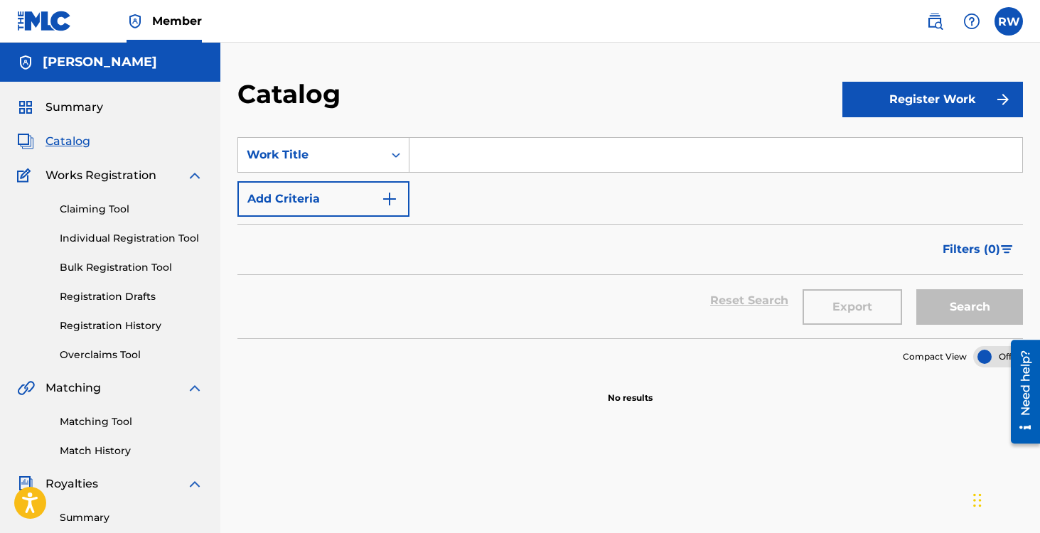
click at [896, 102] on button "Register Work" at bounding box center [933, 100] width 181 height 36
click at [873, 140] on link "Individual" at bounding box center [933, 146] width 181 height 34
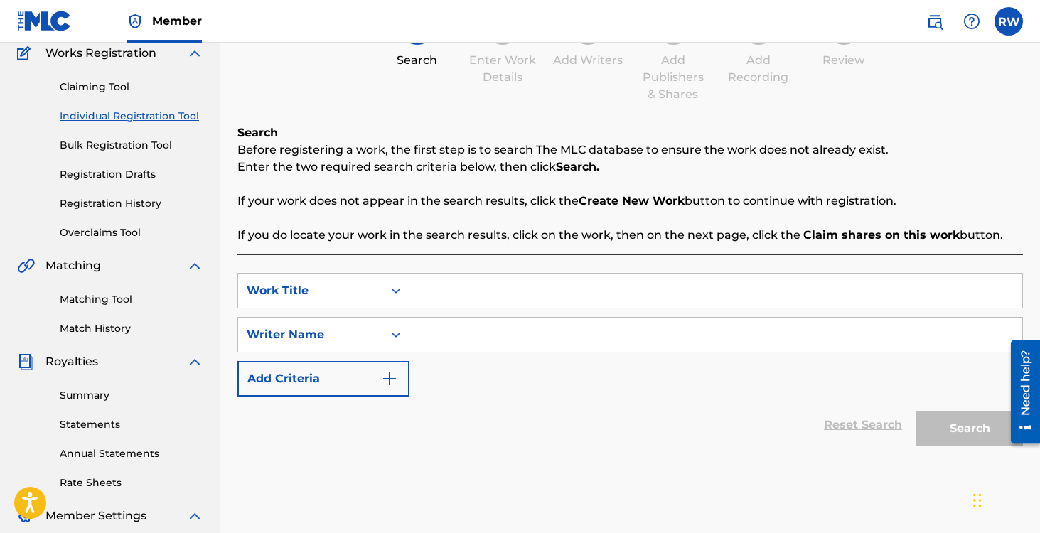
scroll to position [1, 0]
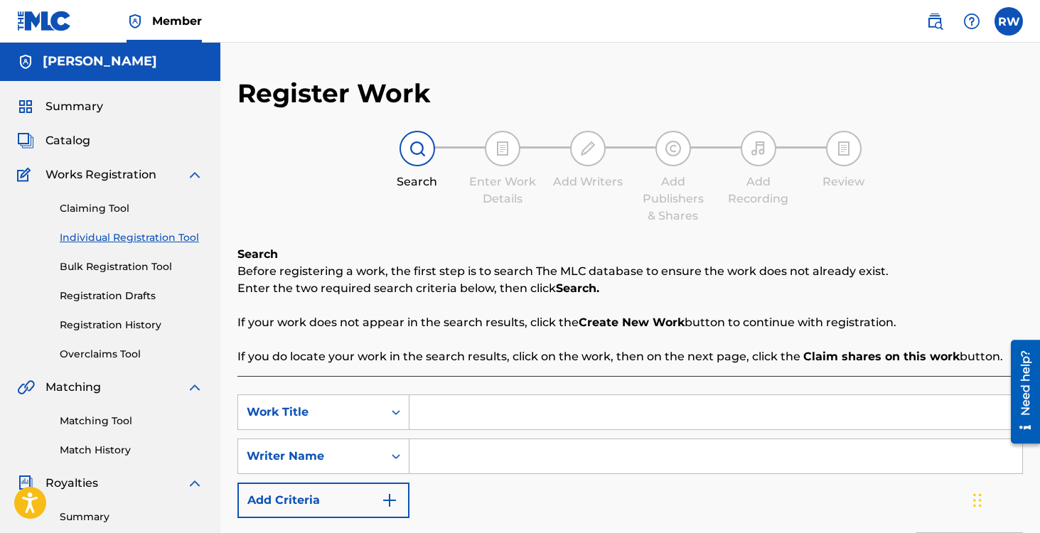
click at [63, 112] on span "Summary" at bounding box center [75, 106] width 58 height 17
